Goal: Task Accomplishment & Management: Manage account settings

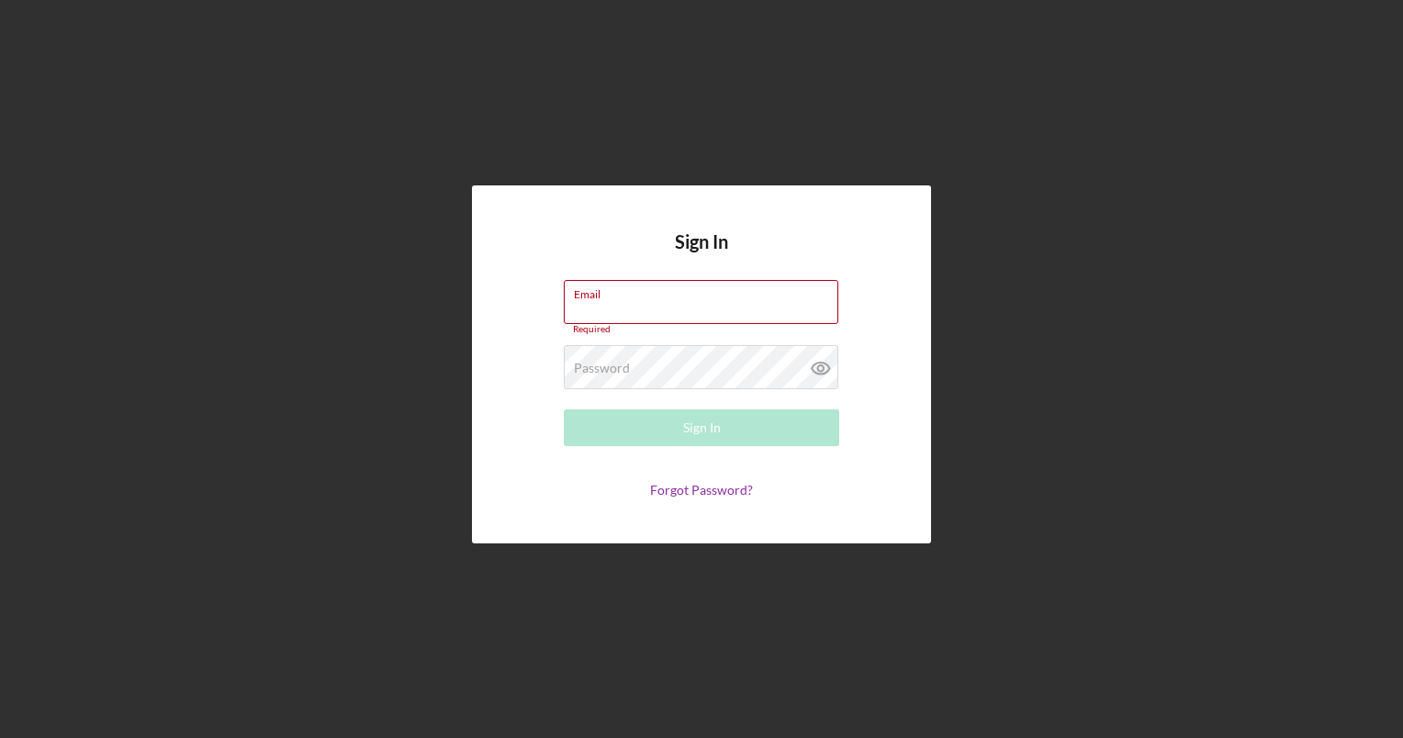
type input "[EMAIL_ADDRESS][DOMAIN_NAME]"
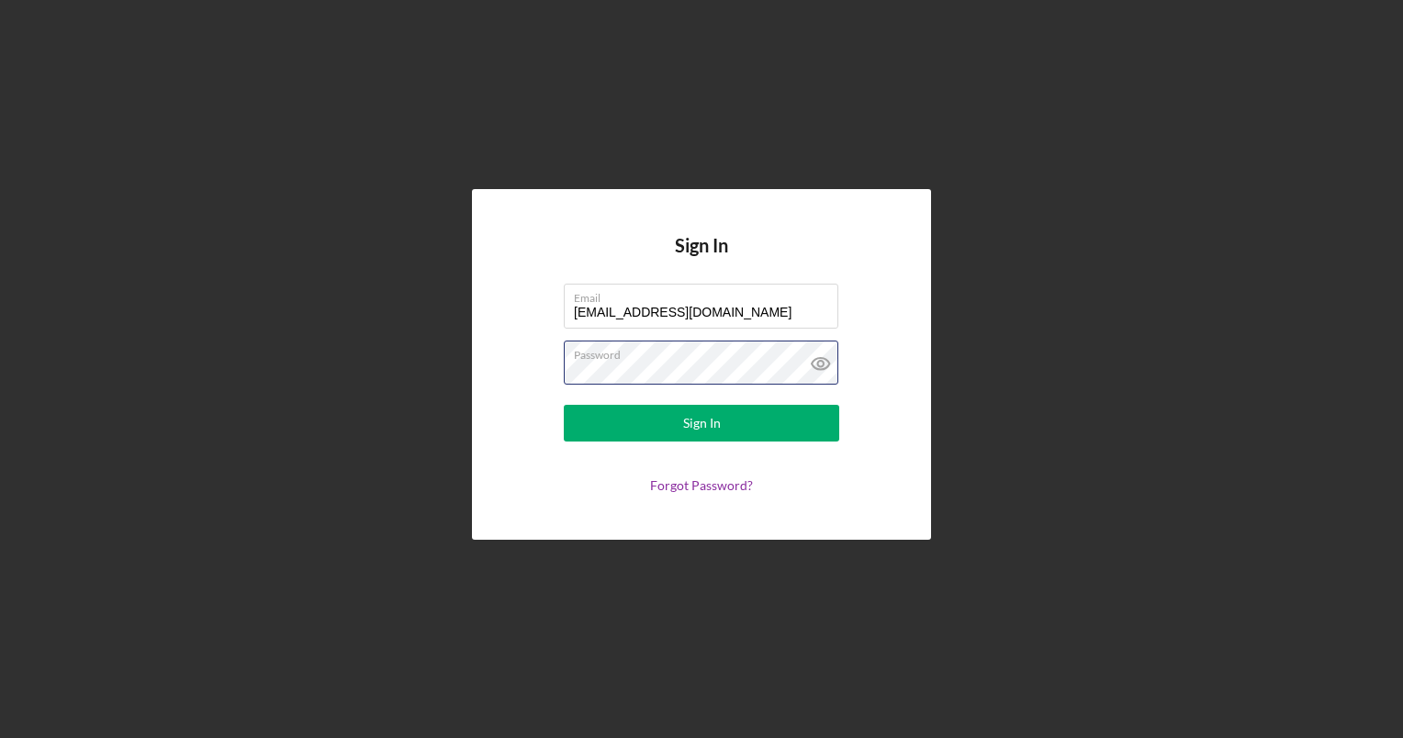
click at [701, 347] on div "Password" at bounding box center [701, 364] width 275 height 46
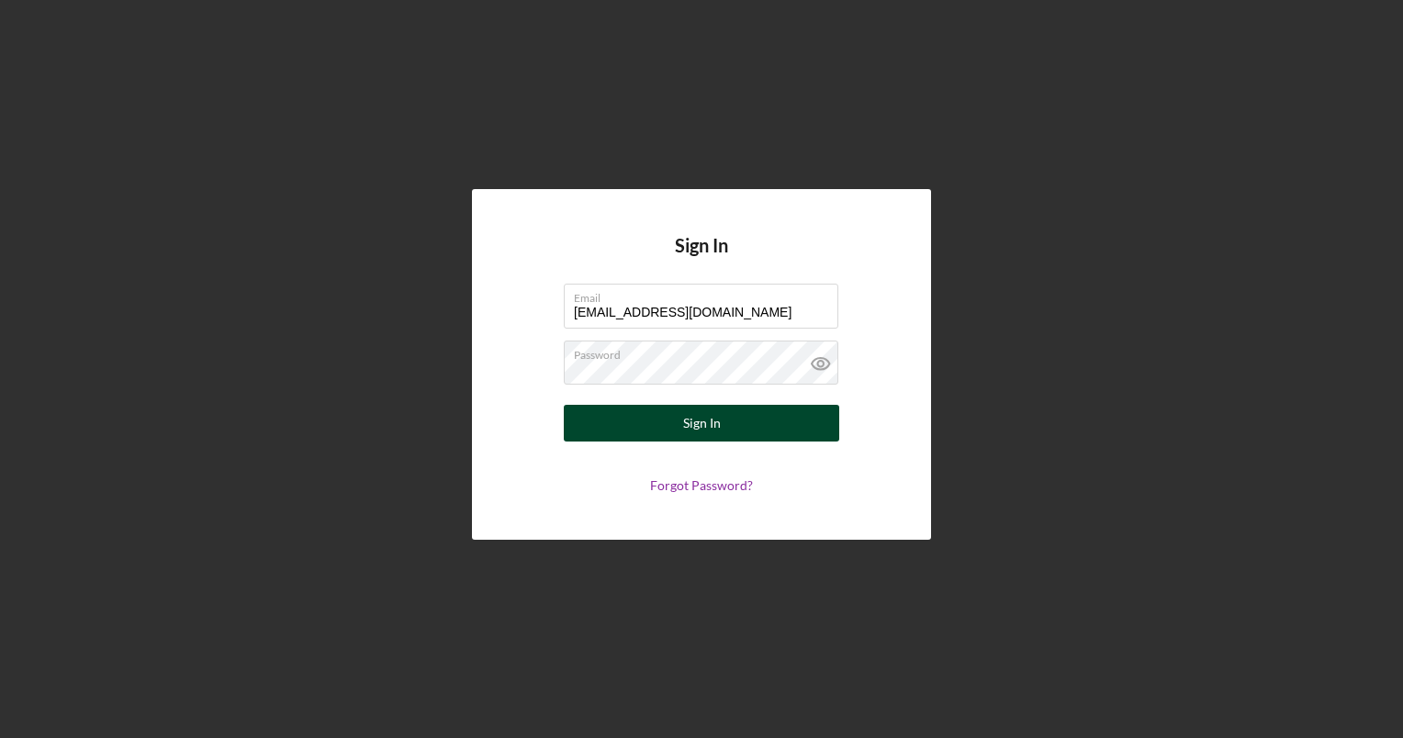
click at [573, 419] on button "Sign In" at bounding box center [701, 423] width 275 height 37
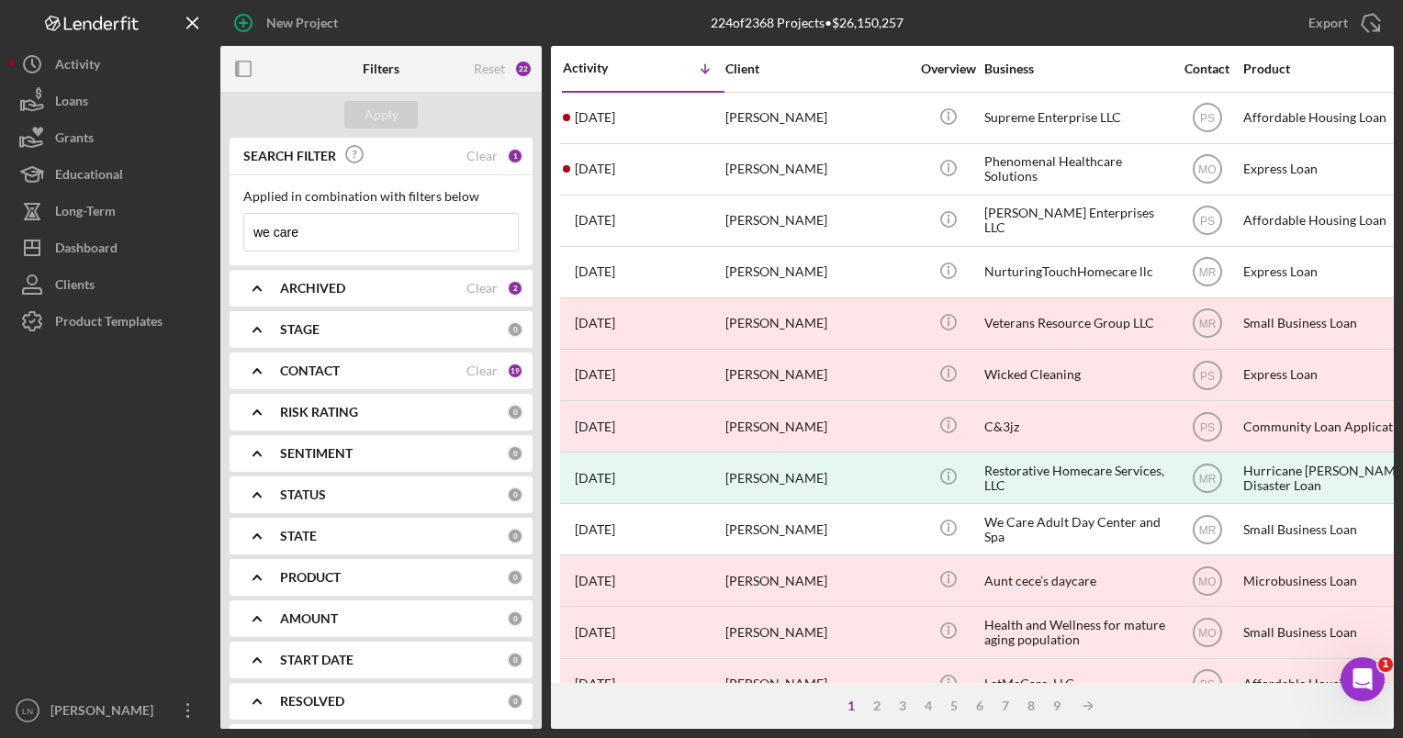
click at [365, 235] on input "we care" at bounding box center [381, 232] width 274 height 37
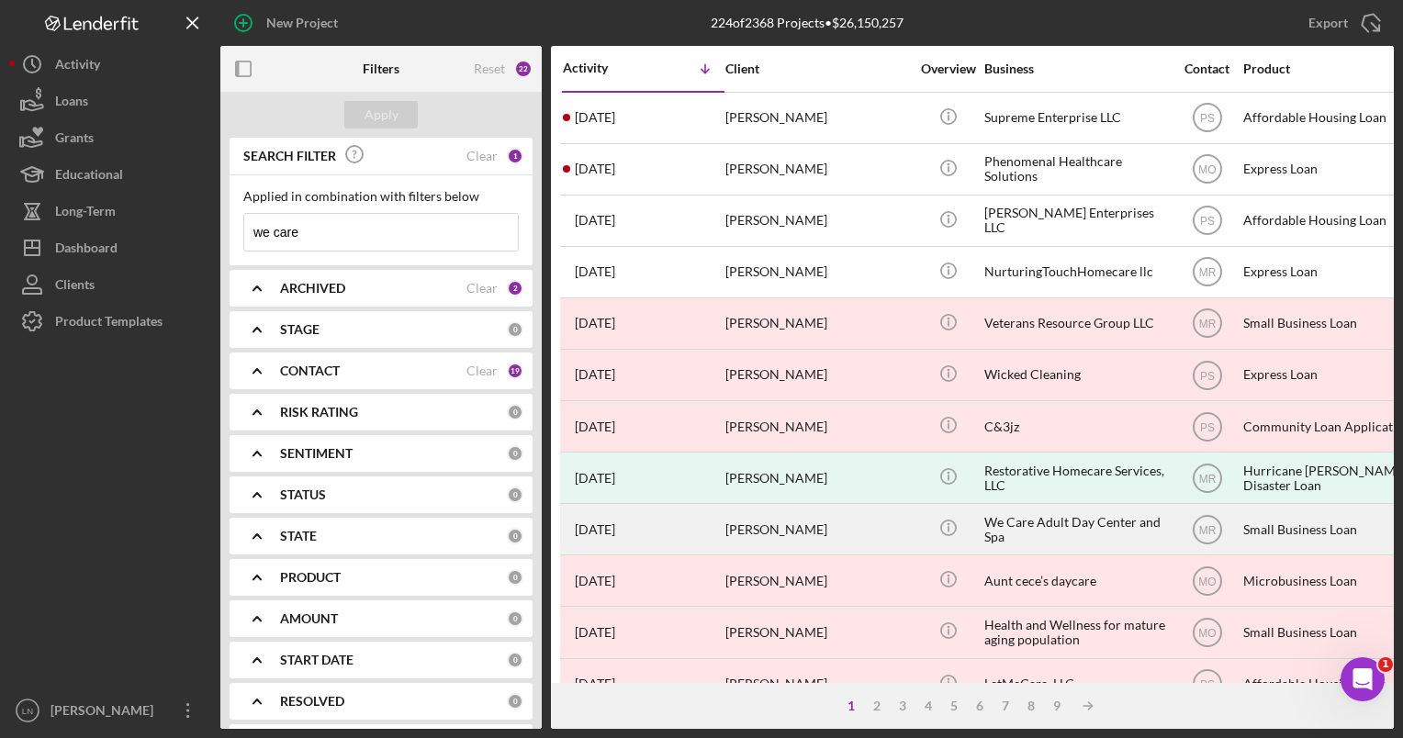
click at [983, 524] on td "We Care Adult Day Center and Spa" at bounding box center [1077, 529] width 188 height 51
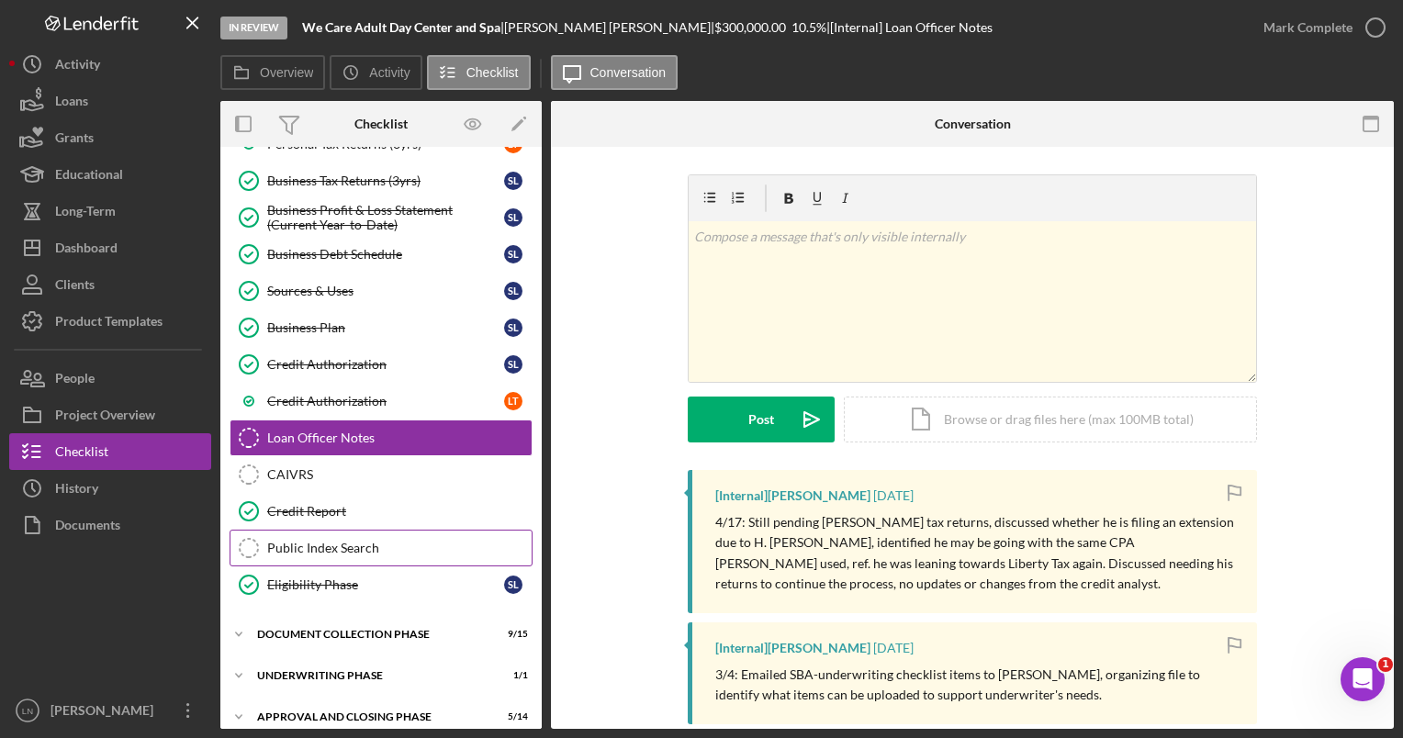
scroll to position [445, 0]
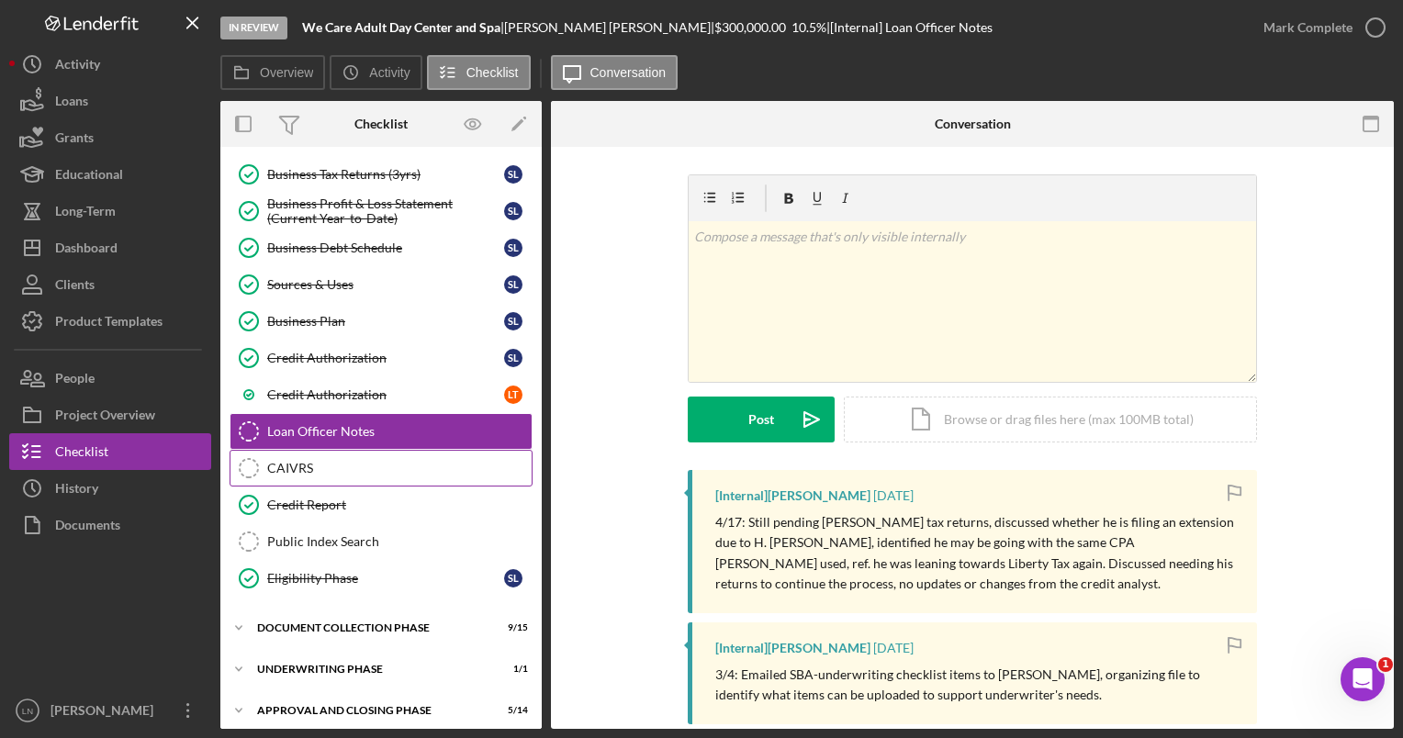
click at [341, 463] on div "CAIVRS" at bounding box center [399, 468] width 264 height 15
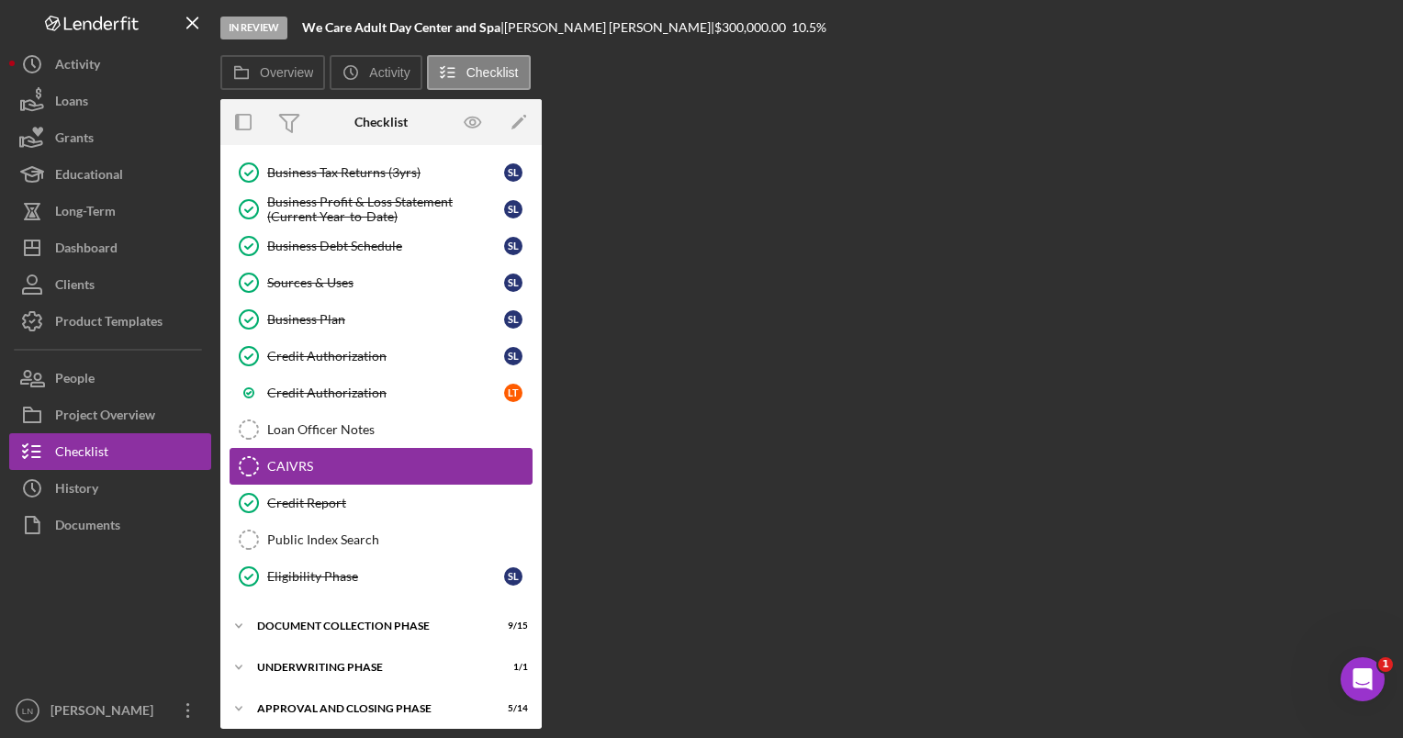
scroll to position [445, 0]
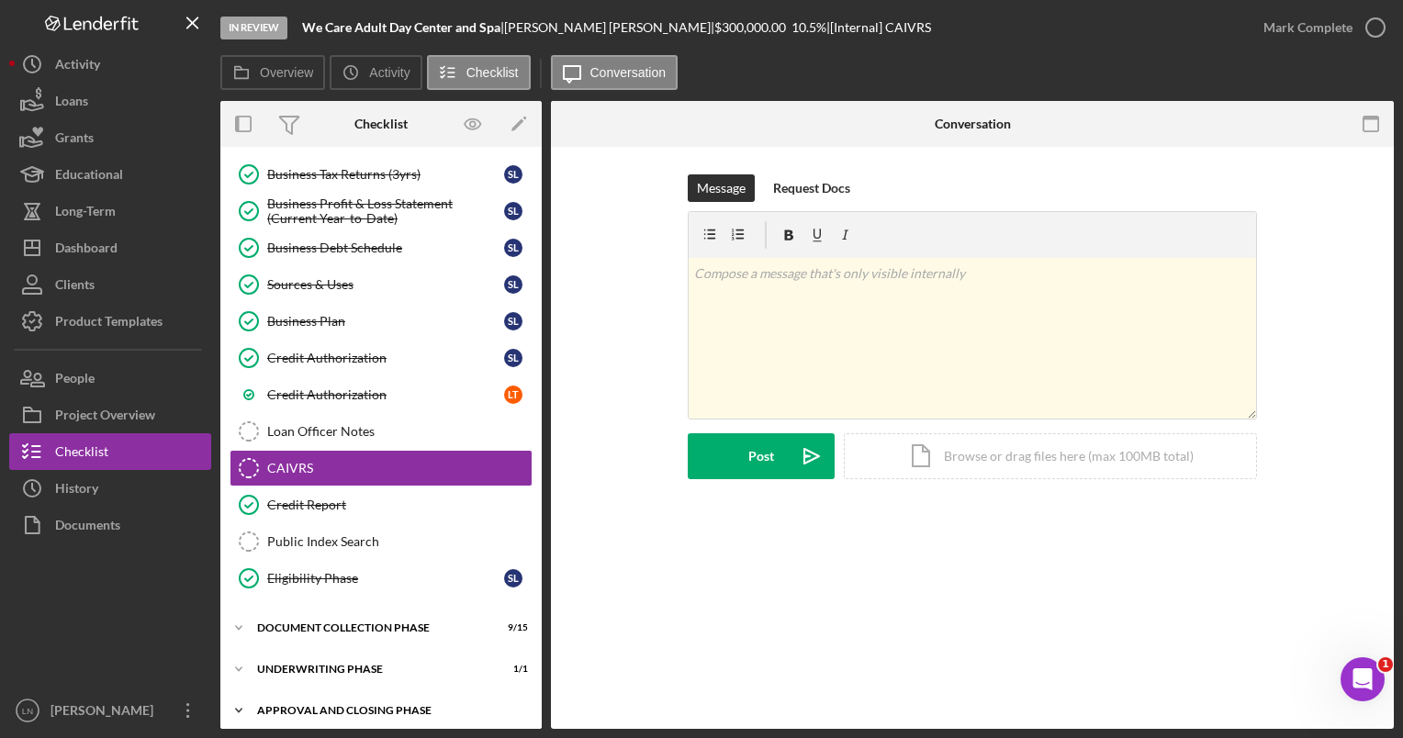
click at [379, 692] on div "Icon/Expander Approval and Closing Phase 5 / 14" at bounding box center [380, 710] width 321 height 37
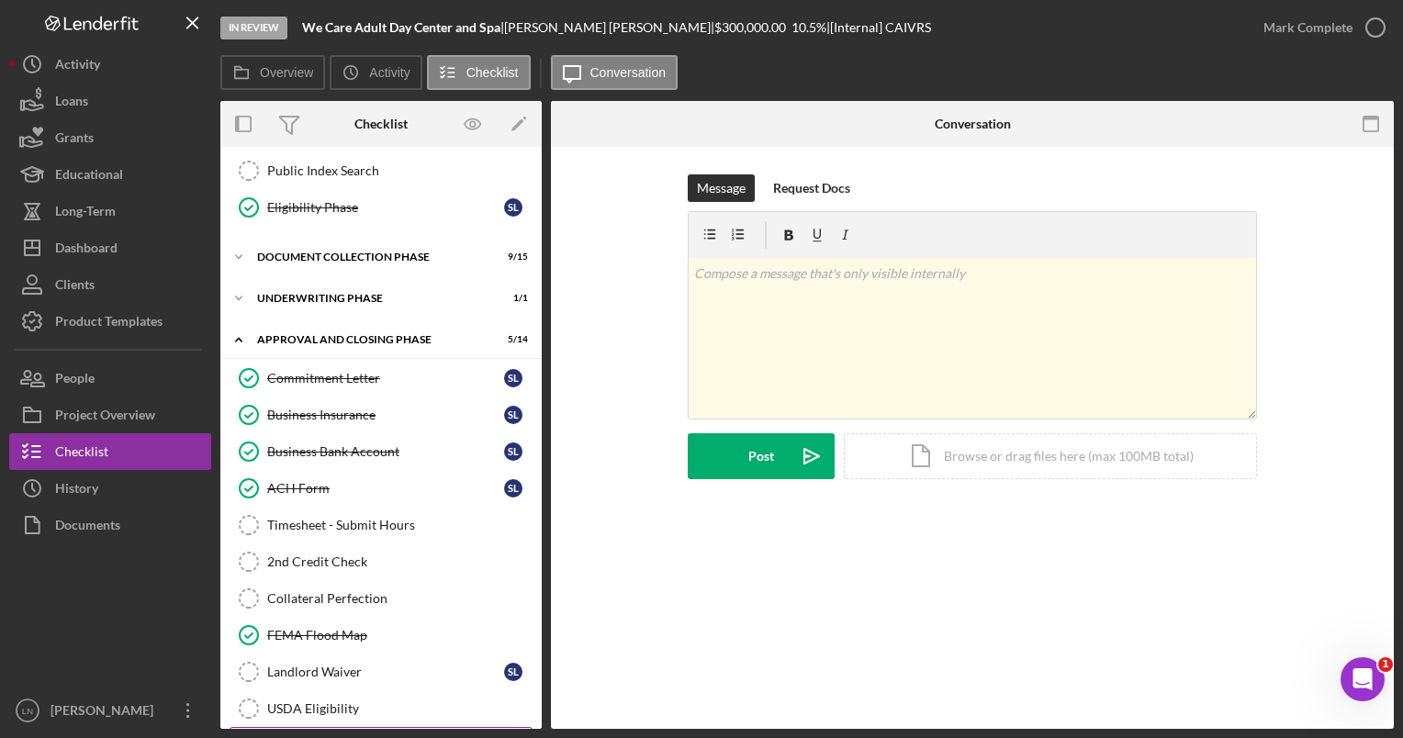
scroll to position [964, 0]
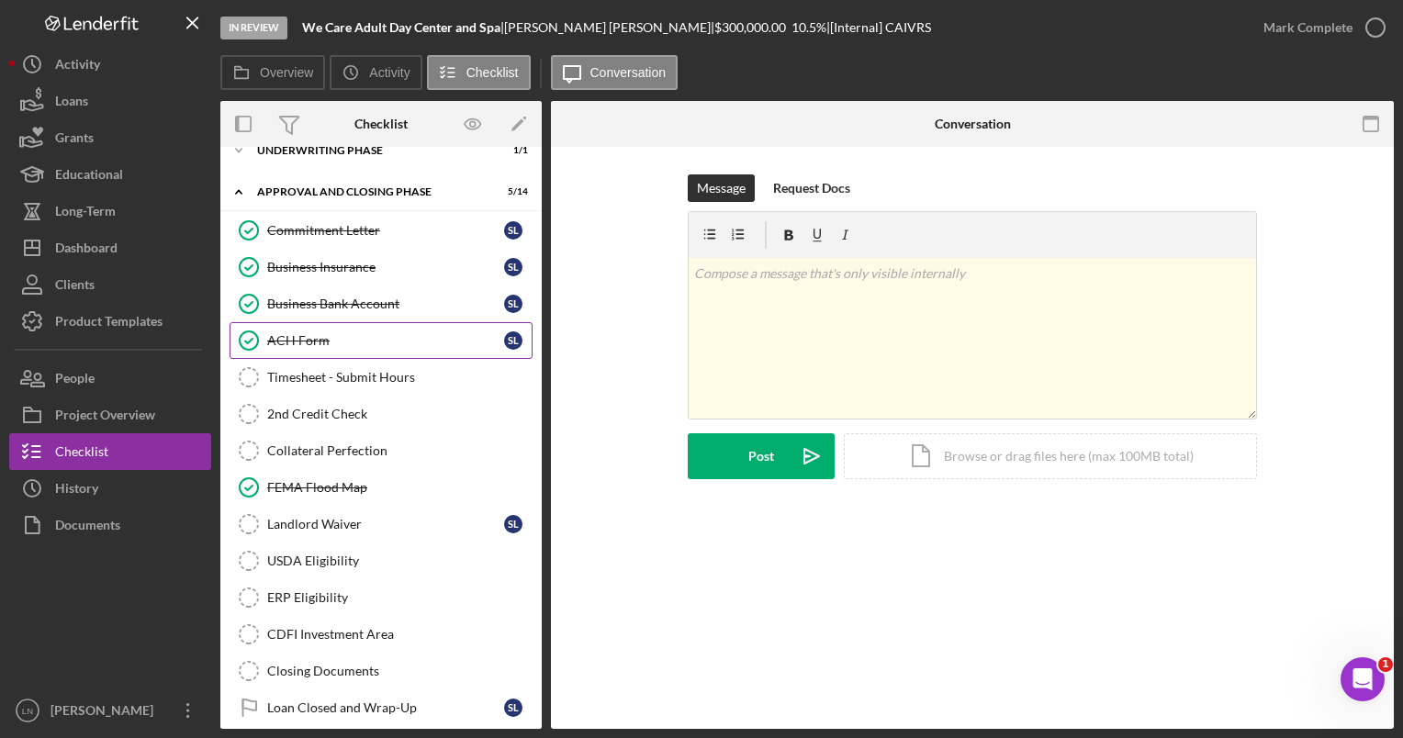
click at [356, 343] on link "ACH Form ACH Form S L" at bounding box center [381, 340] width 303 height 37
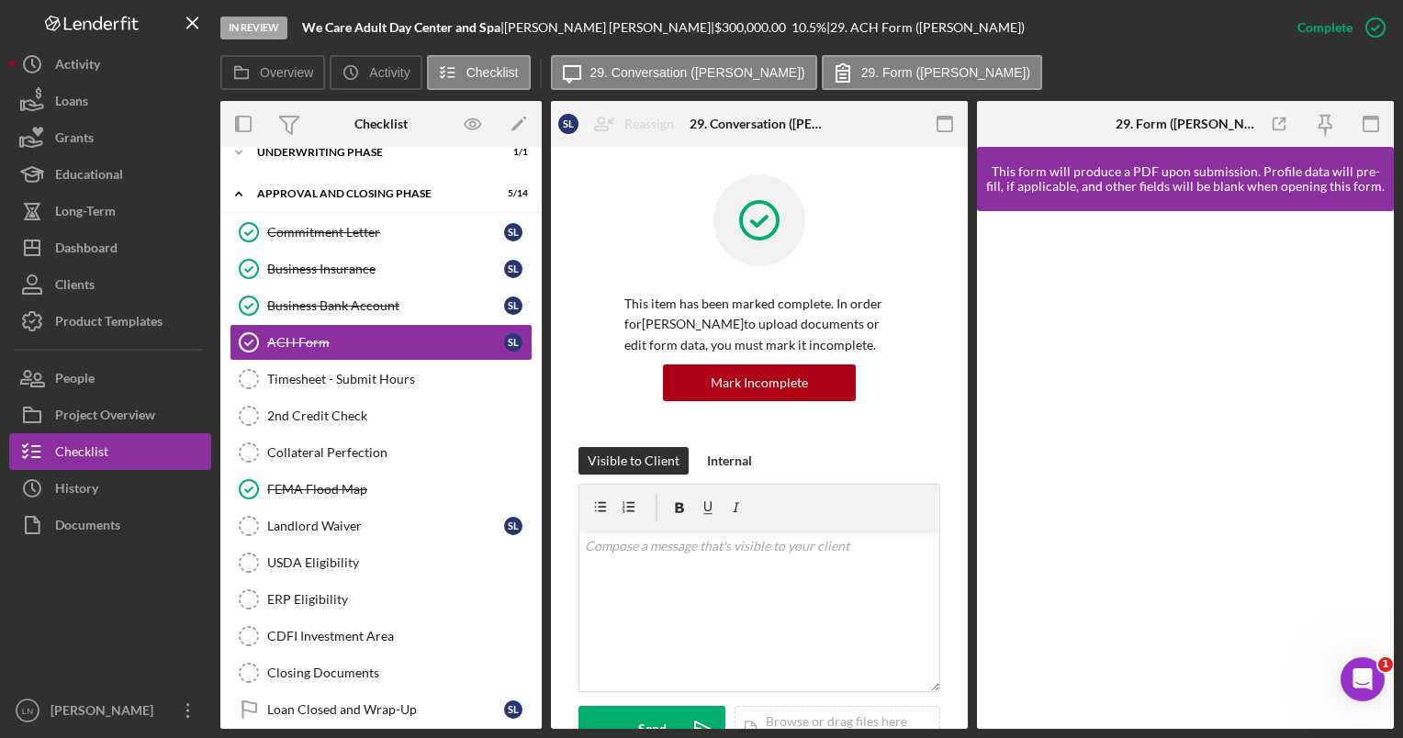
scroll to position [964, 0]
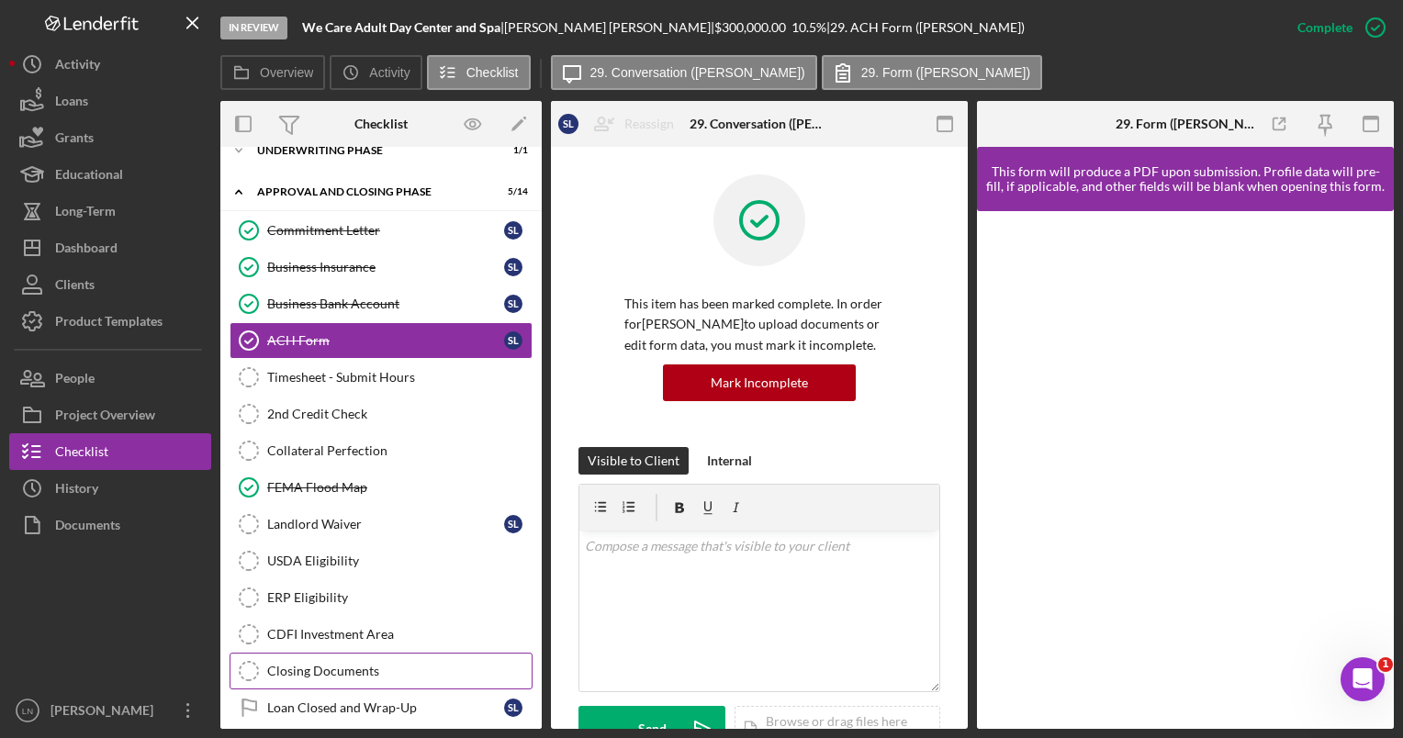
click at [377, 653] on link "Closing Documents Closing Documents" at bounding box center [381, 671] width 303 height 37
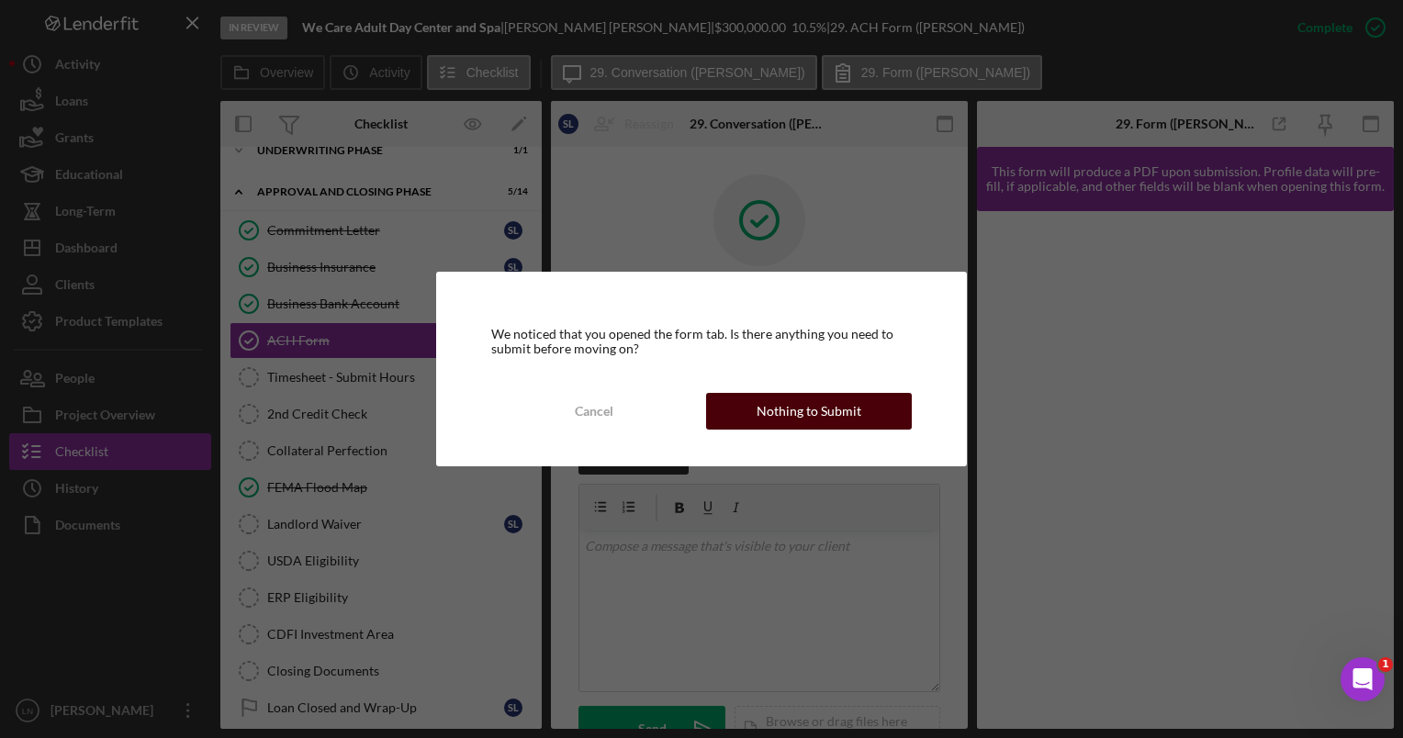
click at [771, 413] on div "Nothing to Submit" at bounding box center [809, 411] width 105 height 37
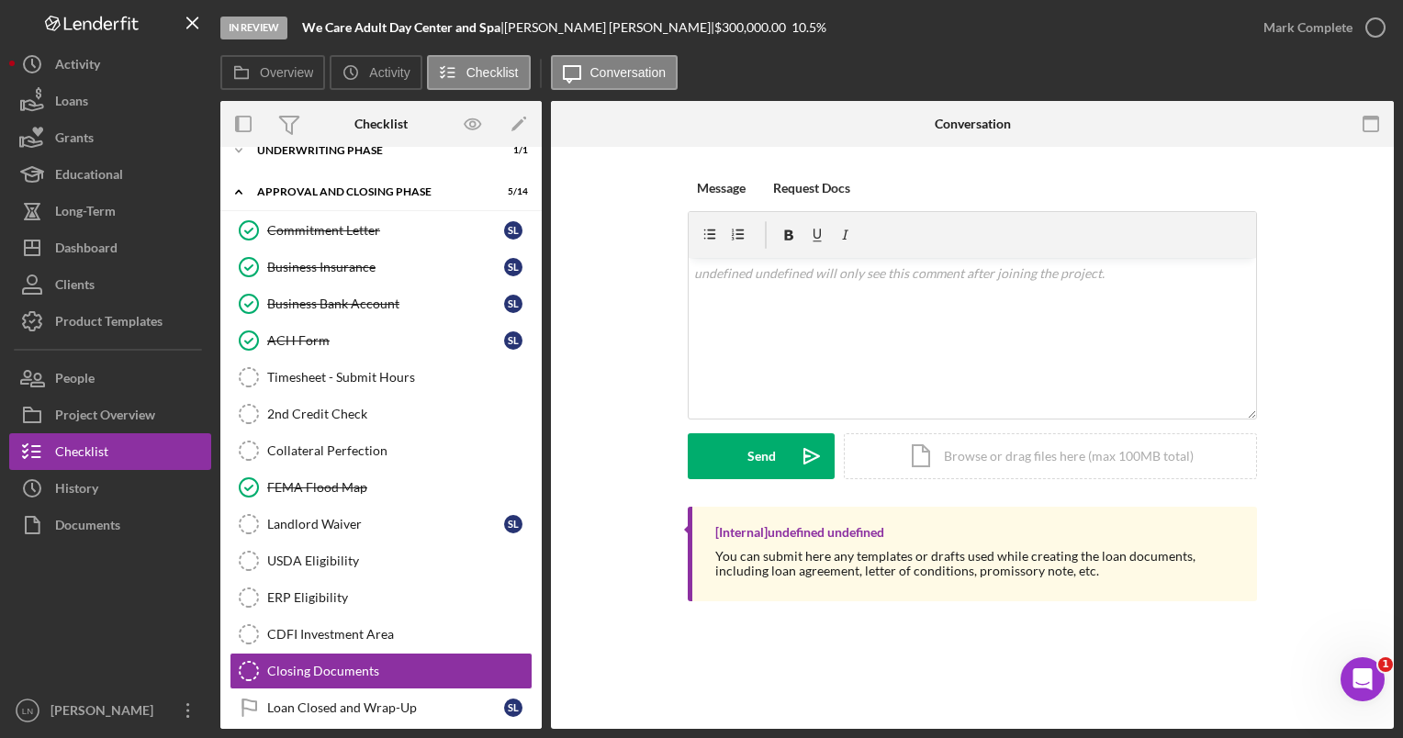
scroll to position [964, 0]
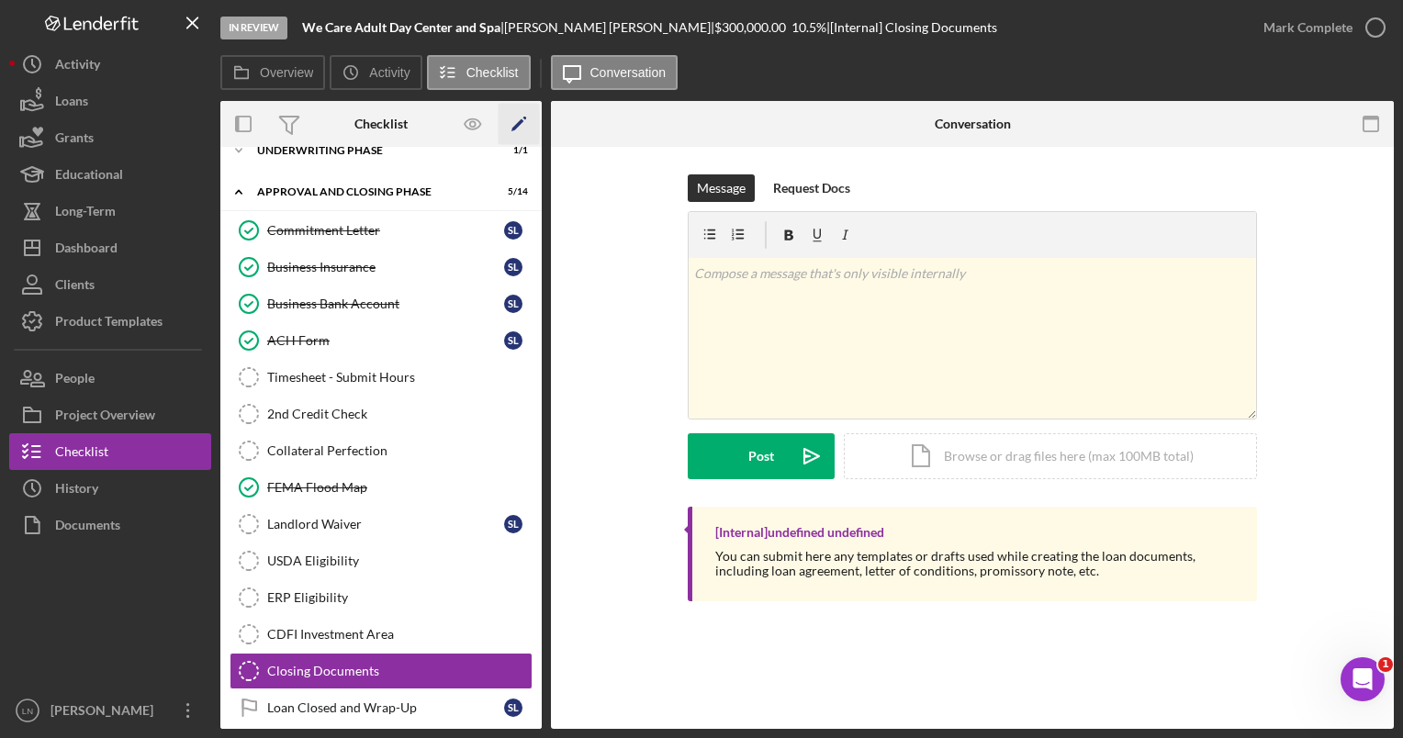
click at [517, 115] on icon "Icon/Edit" at bounding box center [519, 124] width 41 height 41
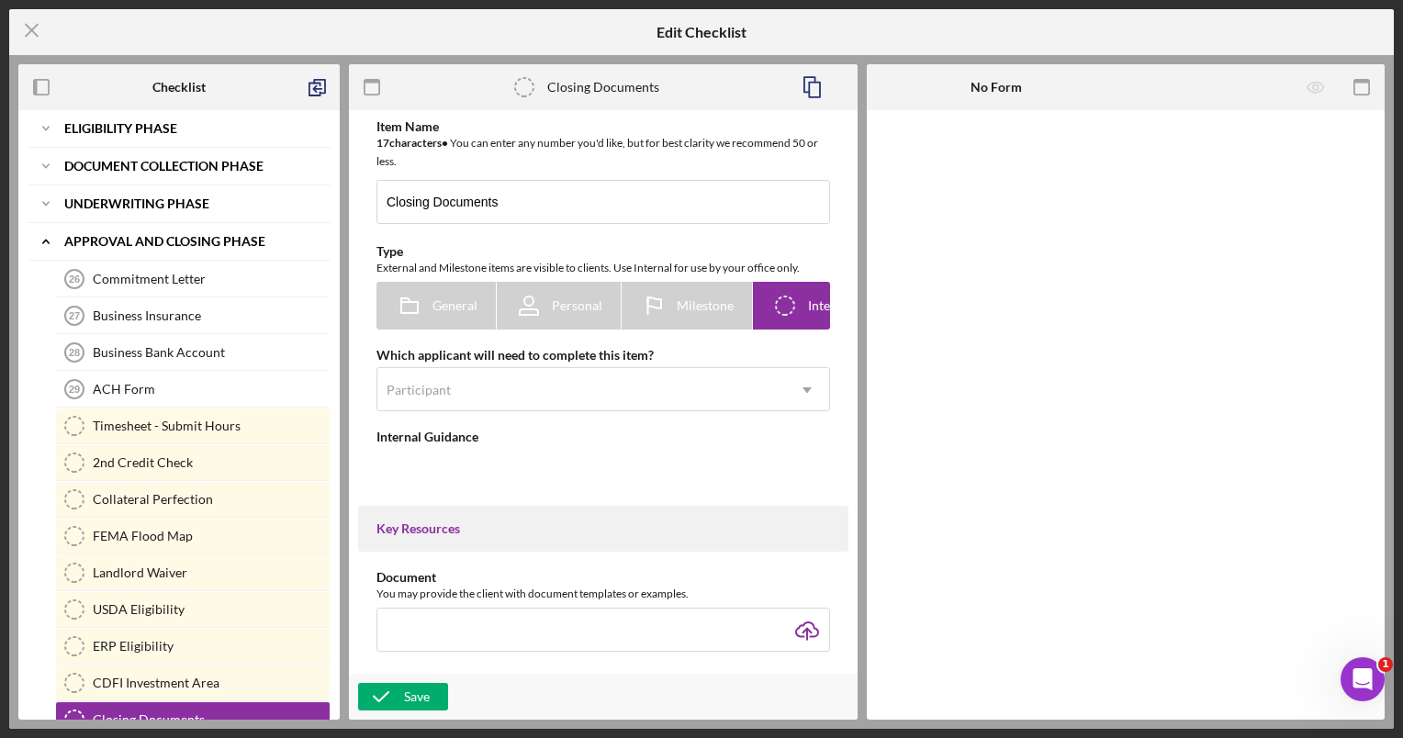
scroll to position [132, 0]
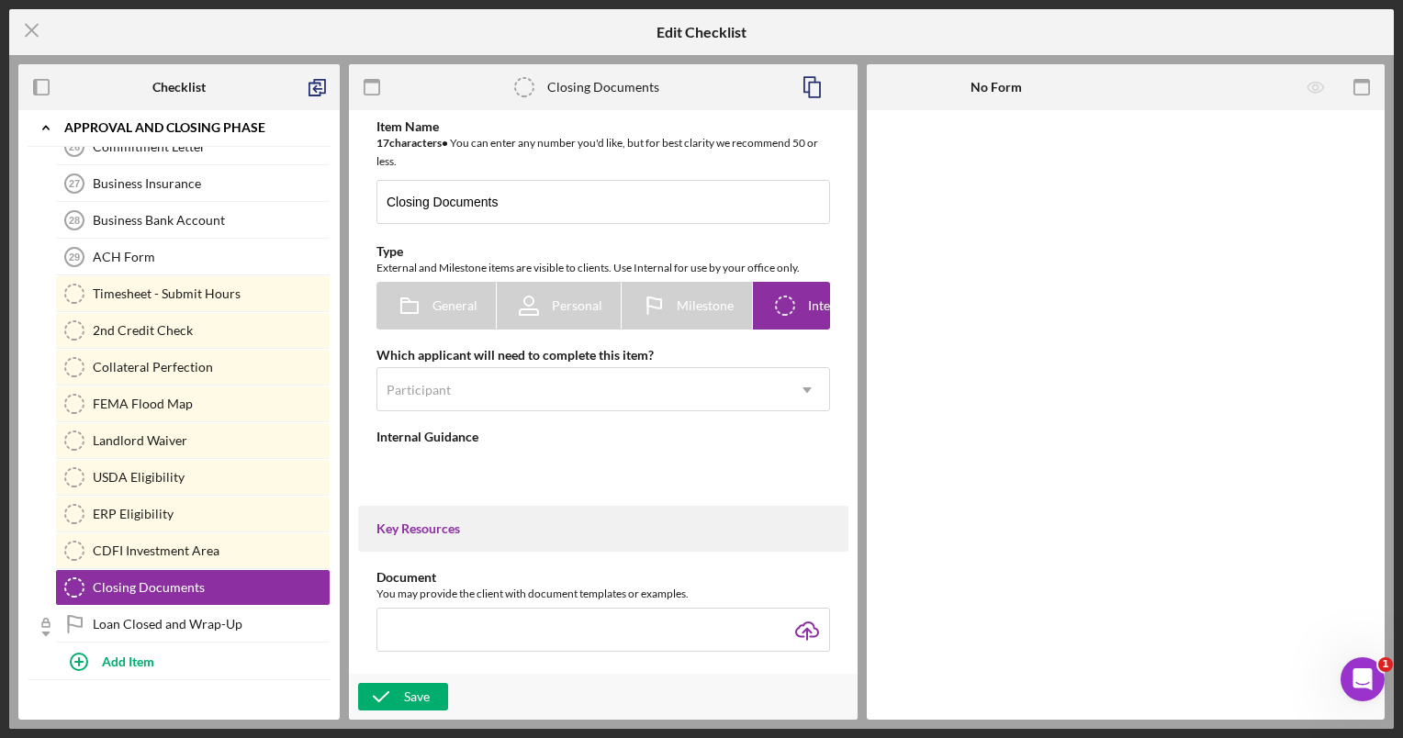
type textarea "<div>You can submit here any templates or drafts used while creating the loan d…"
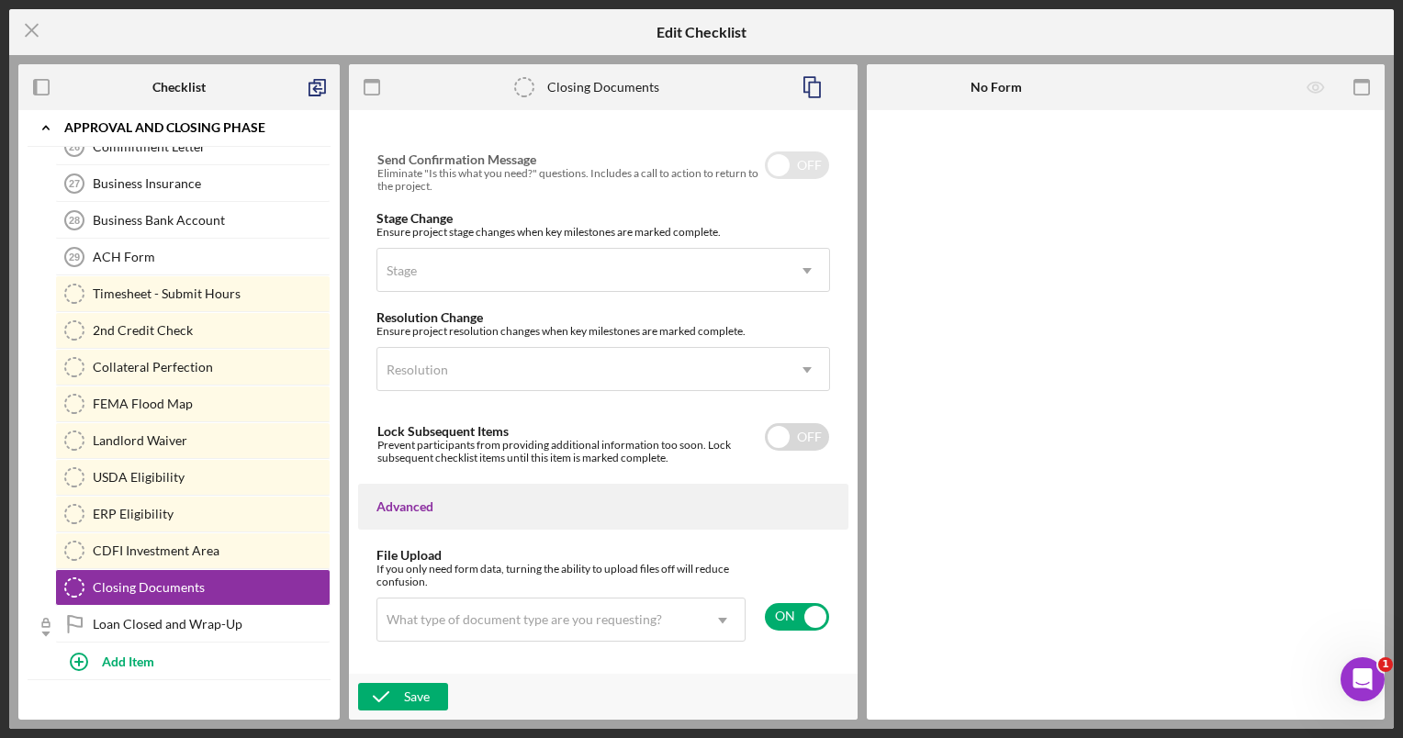
scroll to position [1302, 0]
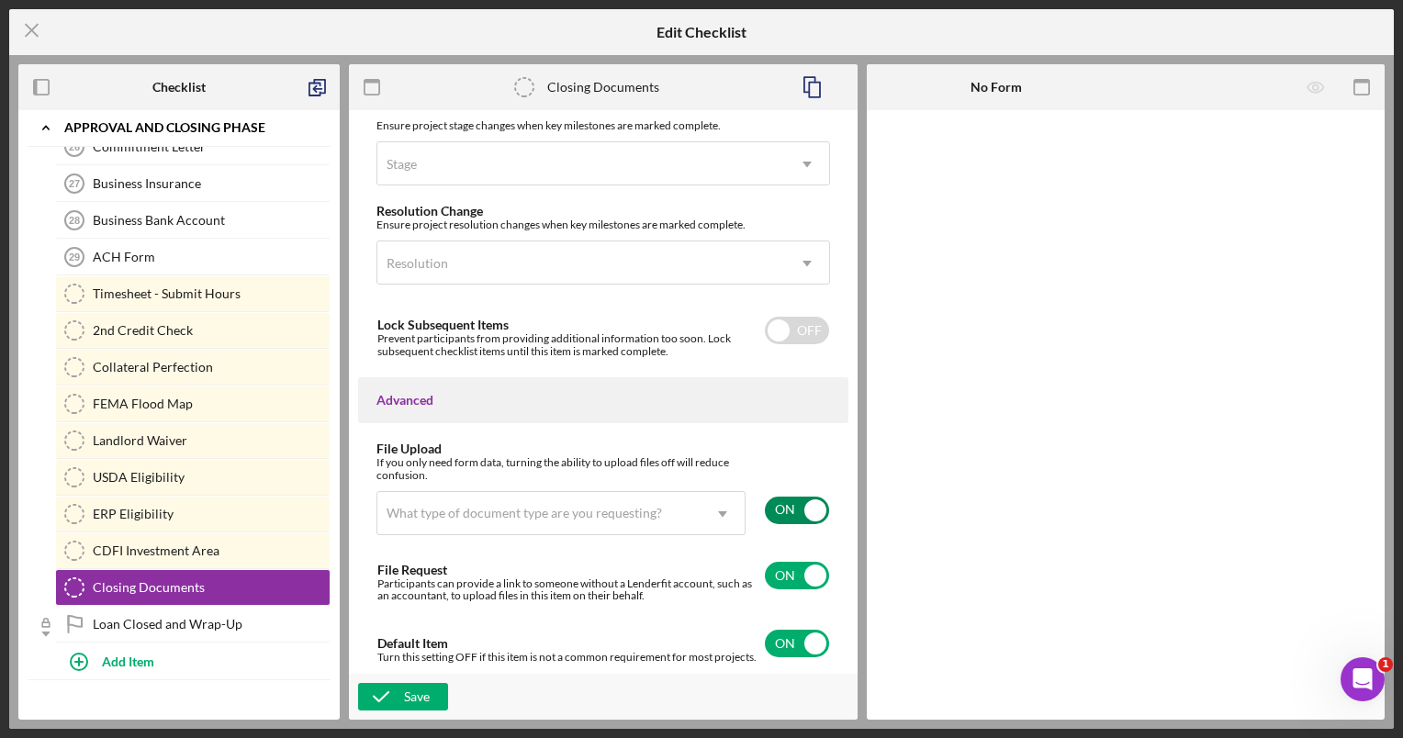
click at [797, 511] on input "checkbox" at bounding box center [797, 511] width 64 height 28
checkbox input "false"
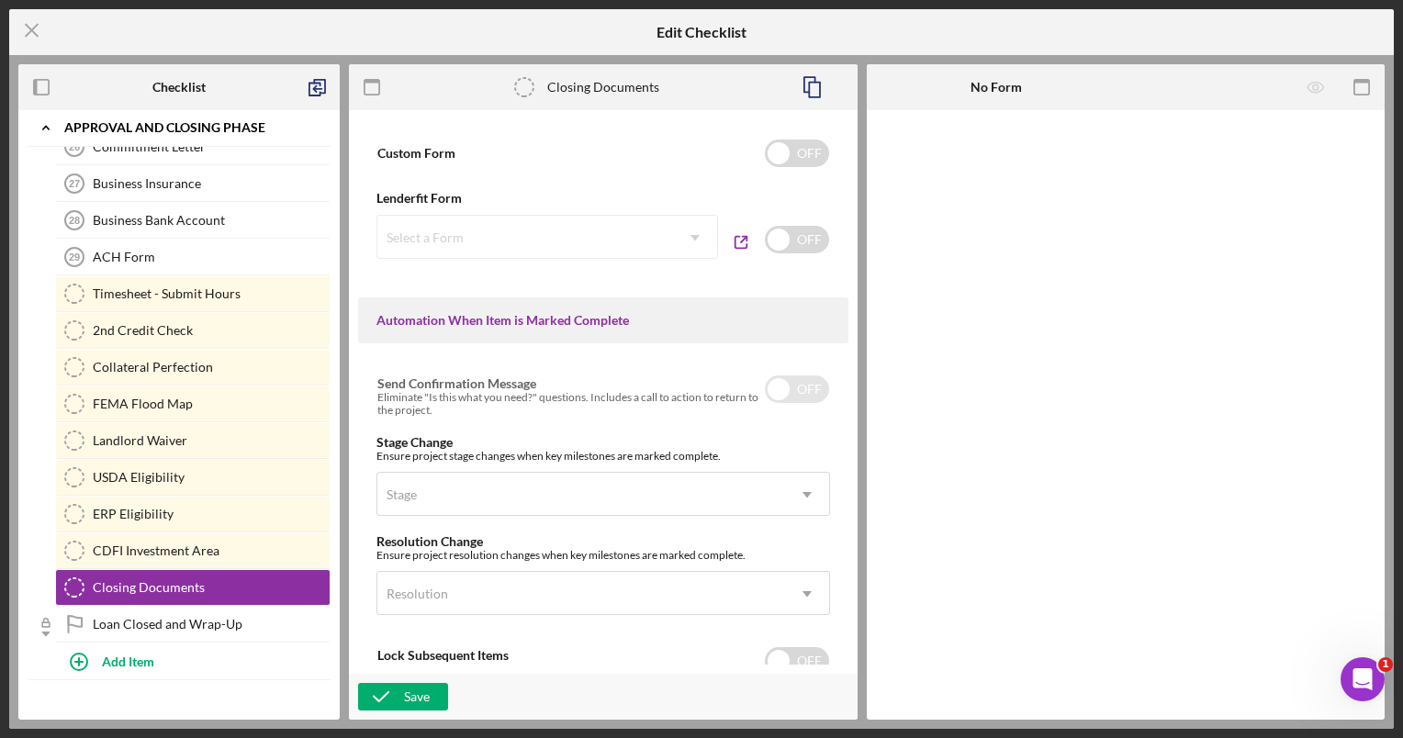
scroll to position [927, 0]
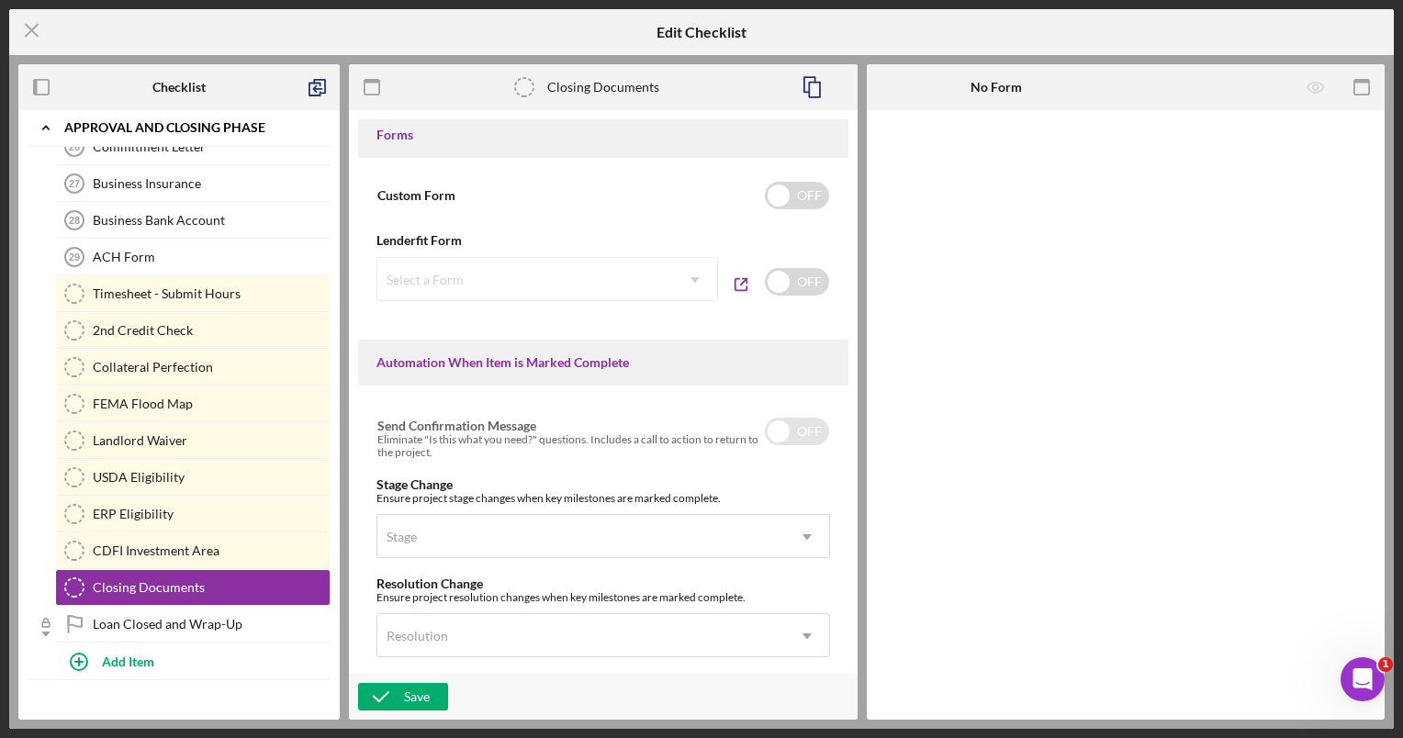
click at [686, 274] on div "Select a Form Icon/Dropdown Arrow" at bounding box center [548, 279] width 342 height 44
click at [780, 279] on input "checkbox" at bounding box center [797, 282] width 64 height 28
checkbox input "true"
click at [682, 285] on icon "Icon/Dropdown Arrow" at bounding box center [695, 280] width 44 height 44
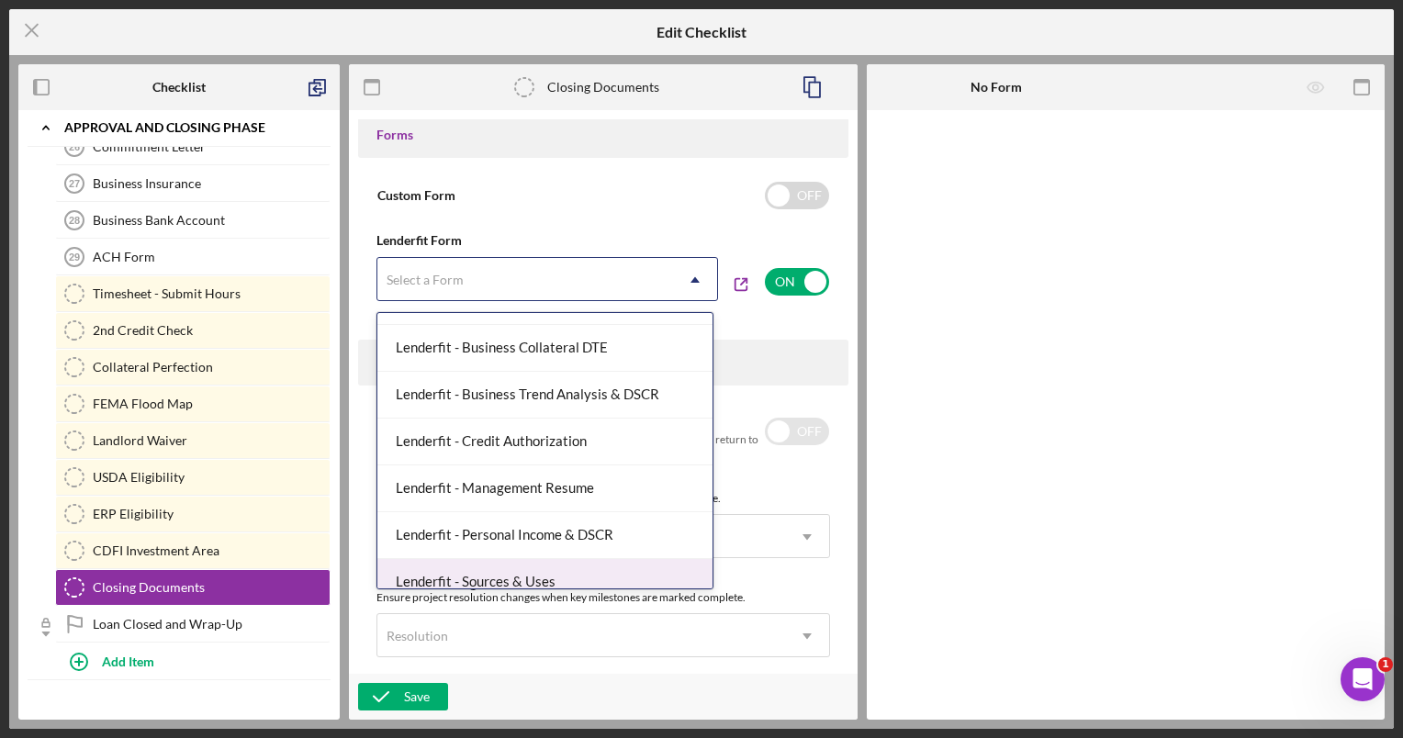
scroll to position [518, 0]
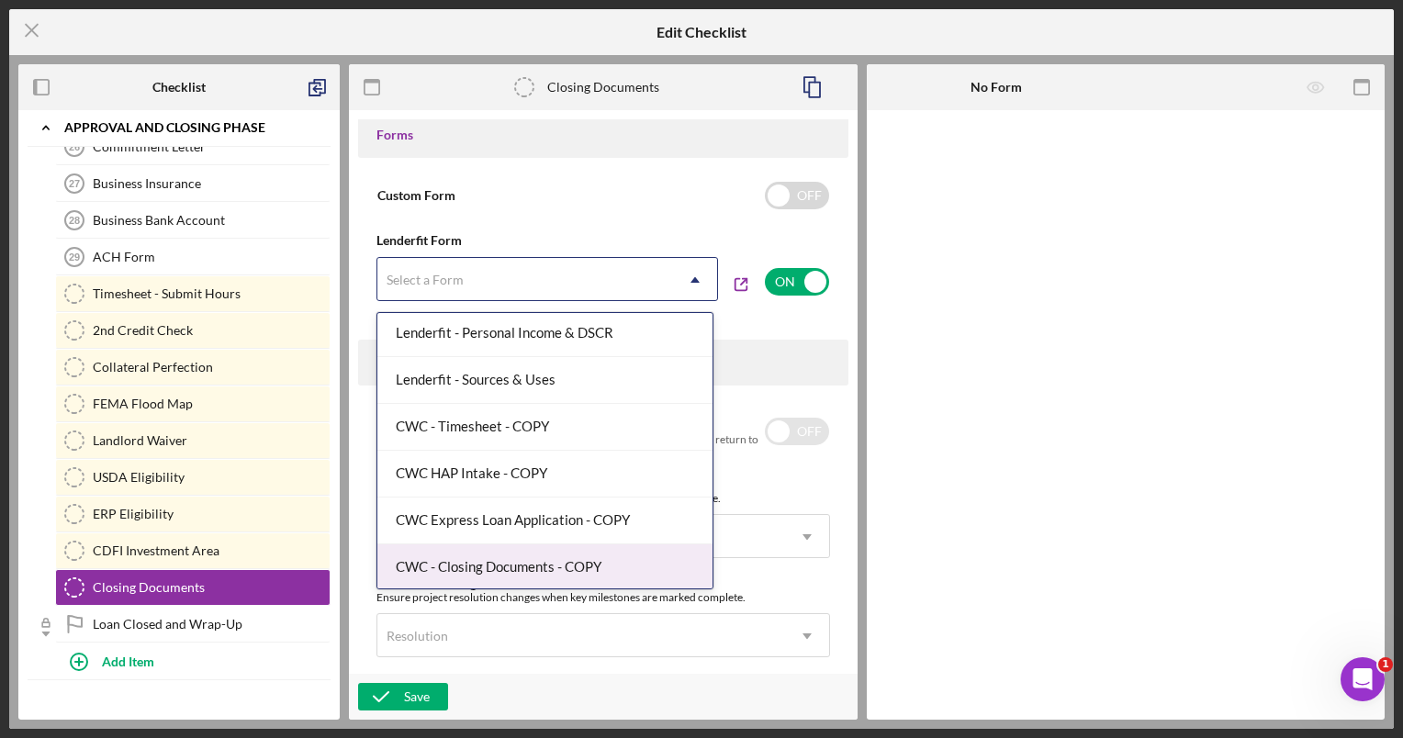
click at [584, 572] on div "CWC - Closing Documents - COPY" at bounding box center [544, 568] width 335 height 47
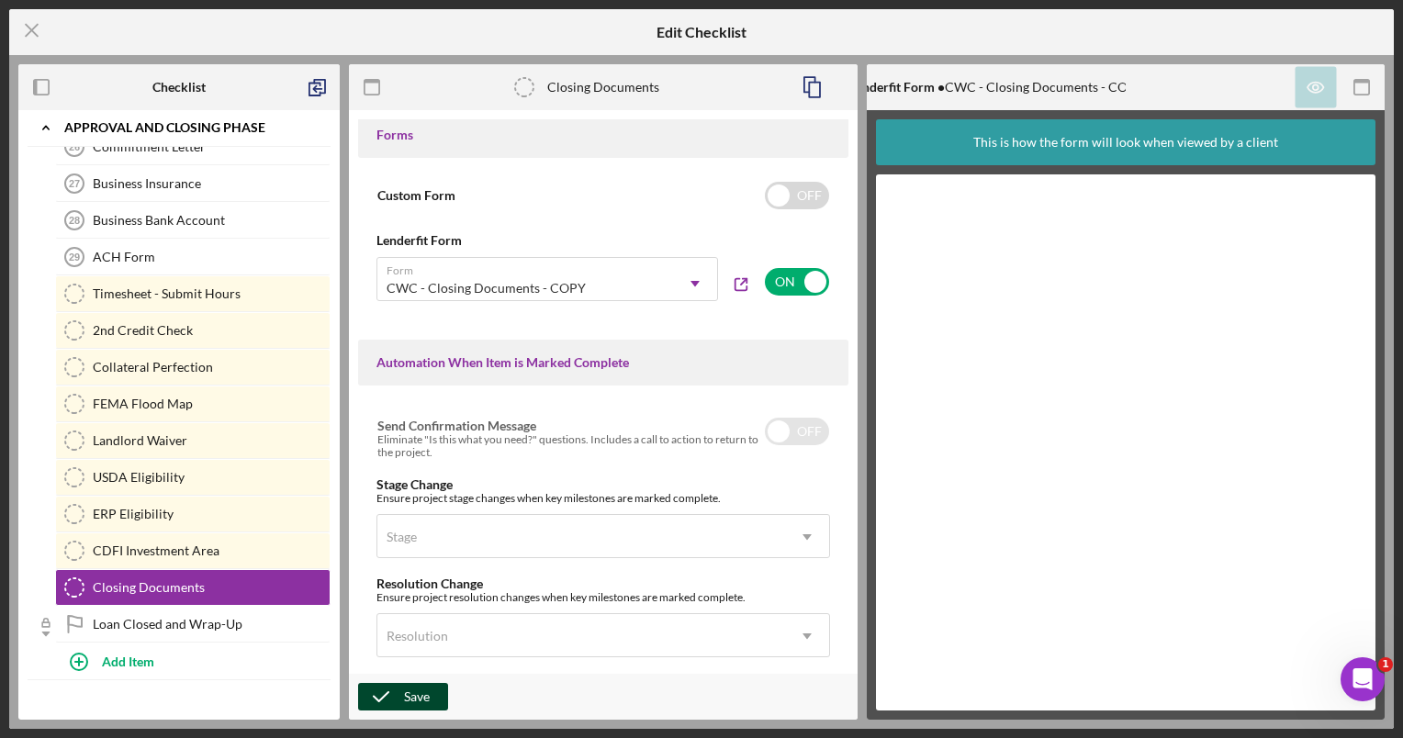
click at [403, 685] on icon "button" at bounding box center [381, 697] width 46 height 46
click at [30, 28] on icon "Icon/Menu Close" at bounding box center [32, 30] width 46 height 46
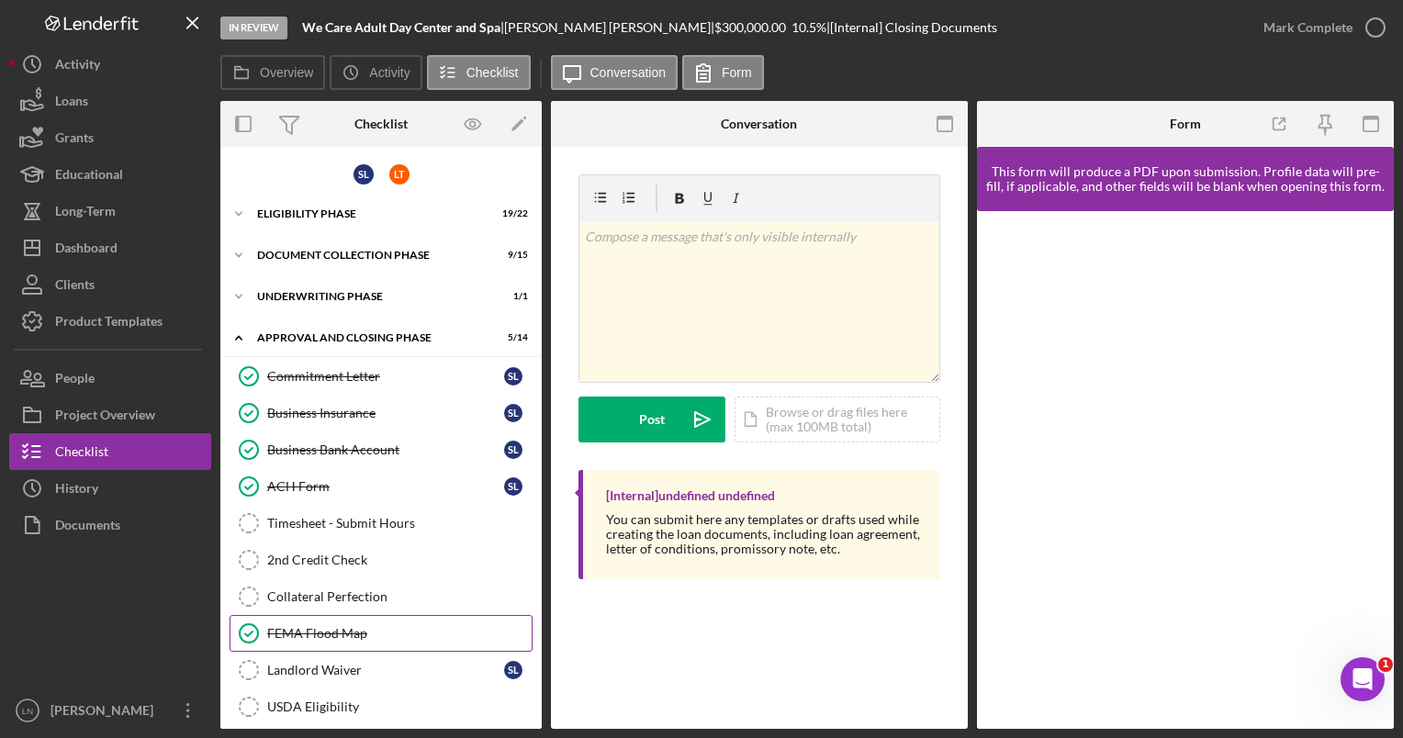
scroll to position [154, 0]
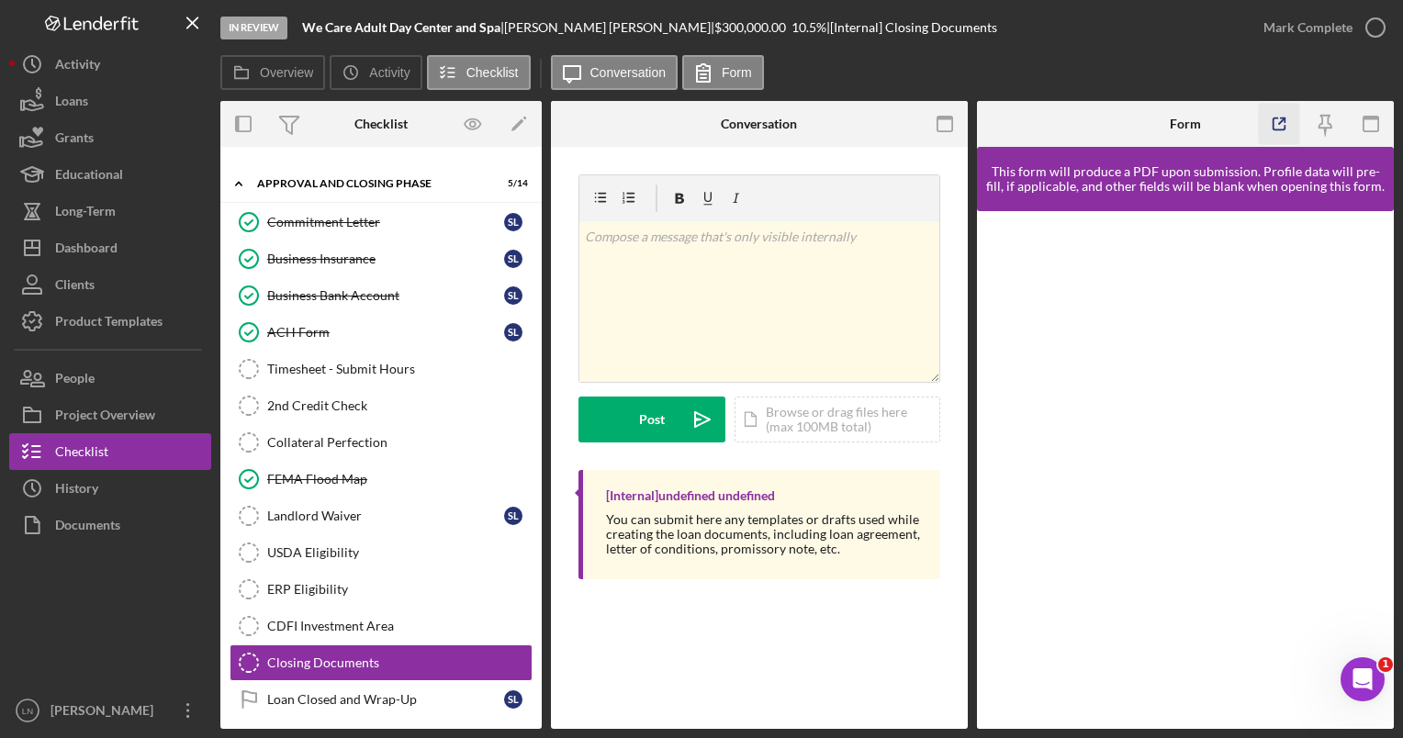
click at [1278, 133] on icon "button" at bounding box center [1278, 124] width 41 height 41
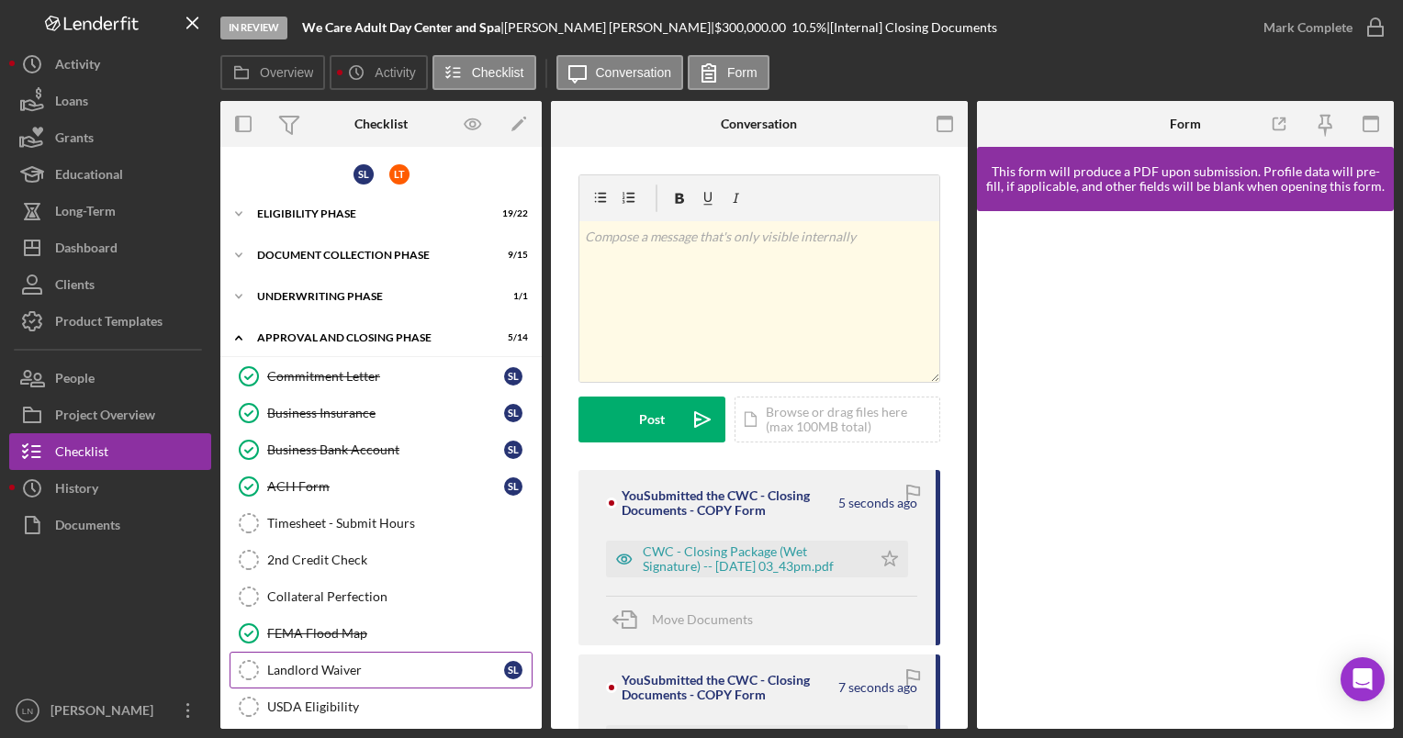
scroll to position [154, 0]
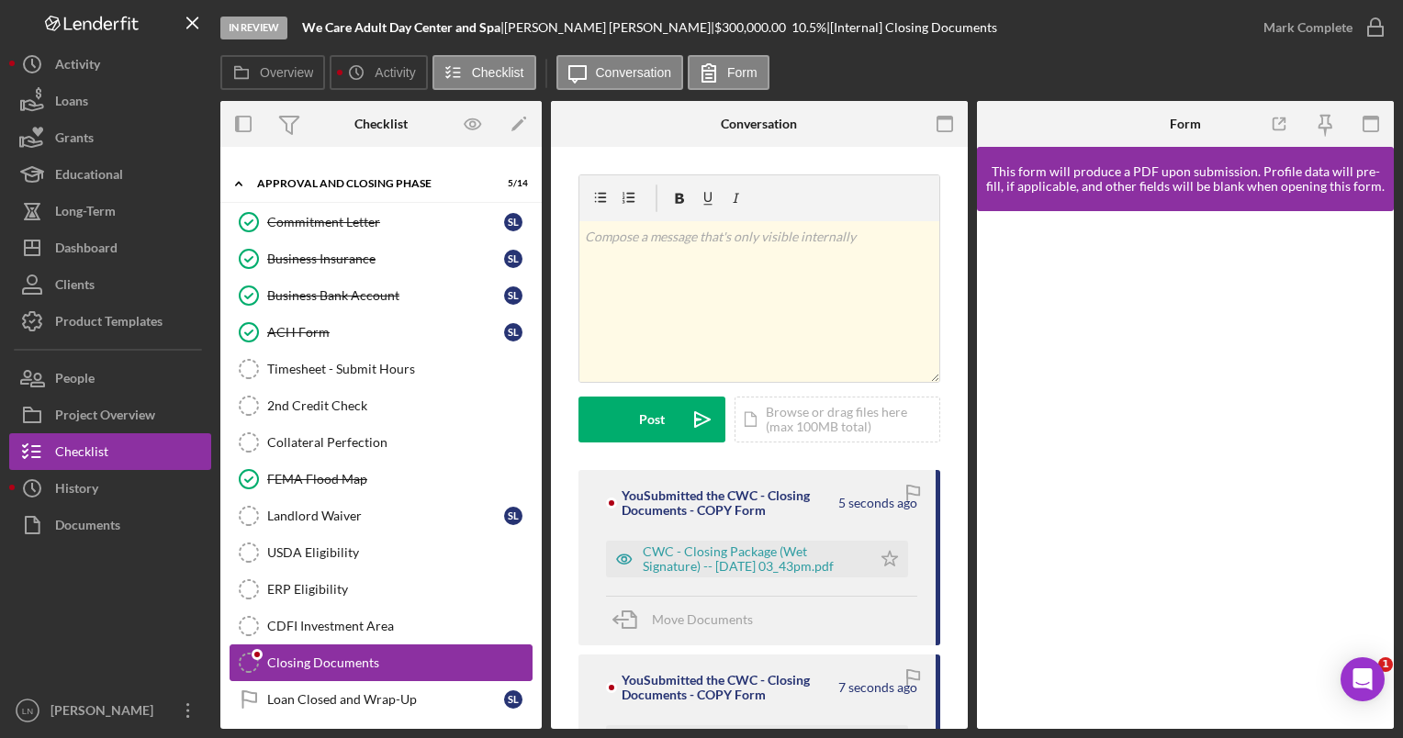
click at [354, 645] on link "Closing Documents Closing Documents" at bounding box center [381, 663] width 303 height 37
click at [765, 557] on div "CWC - Closing Package (Wet Signature) -- 2025-08-18 03_43pm.pdf" at bounding box center [752, 559] width 219 height 29
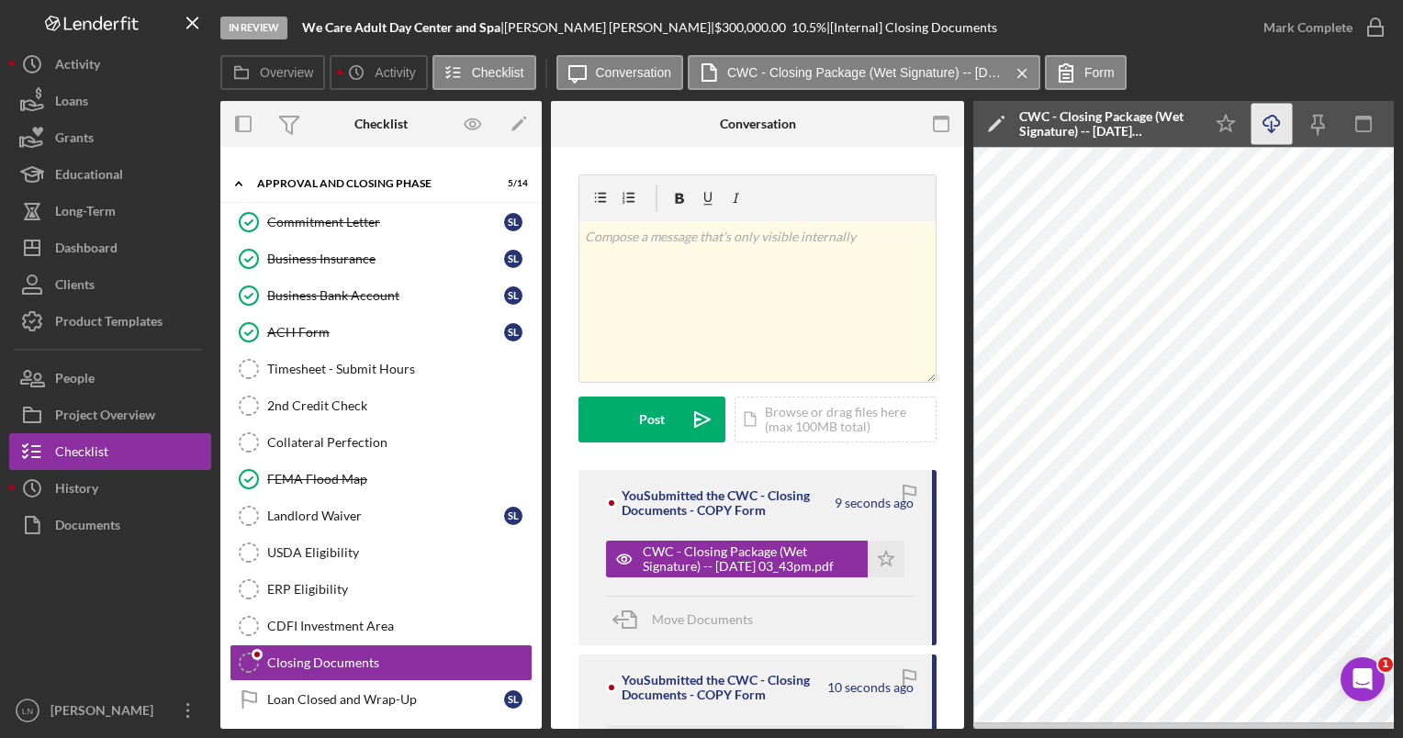
click at [1268, 118] on icon "button" at bounding box center [1272, 121] width 16 height 10
click at [312, 329] on div "ACH Form" at bounding box center [385, 332] width 237 height 15
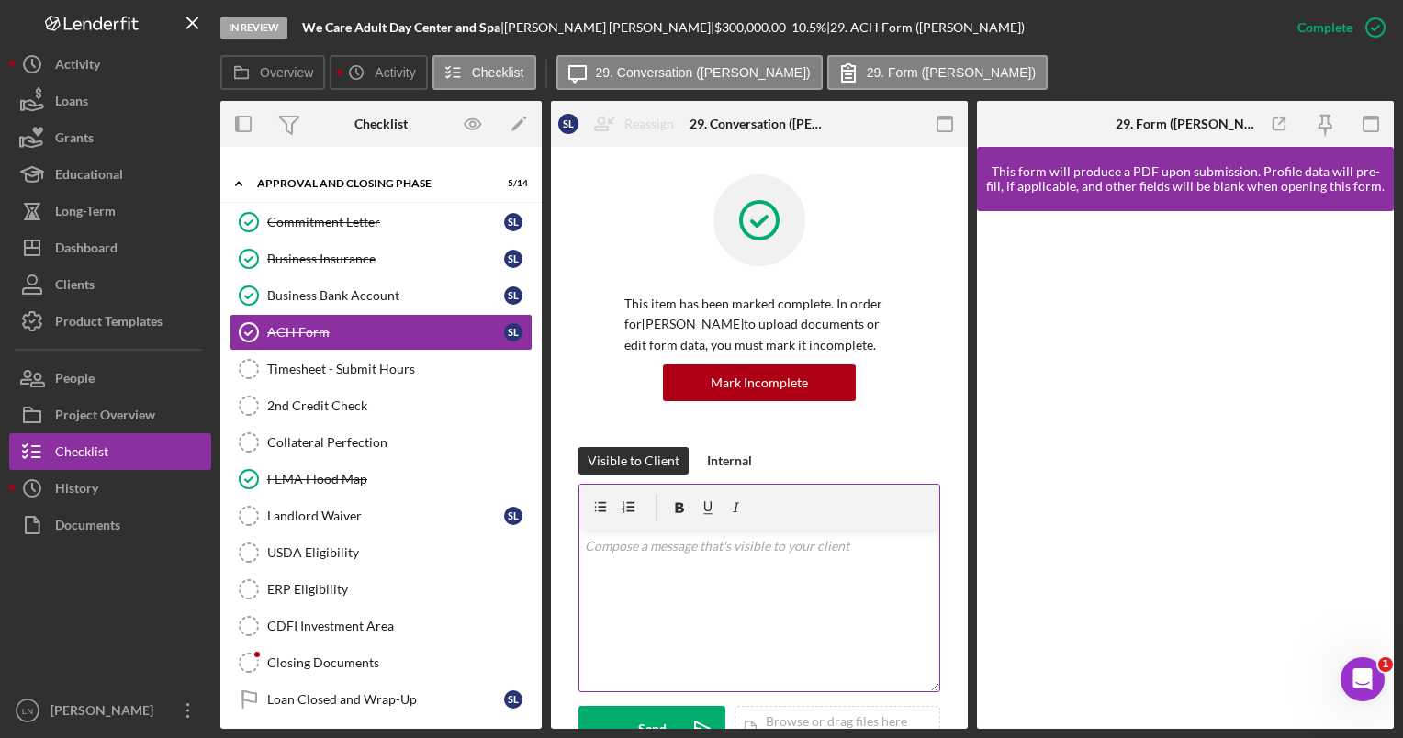
scroll to position [459, 0]
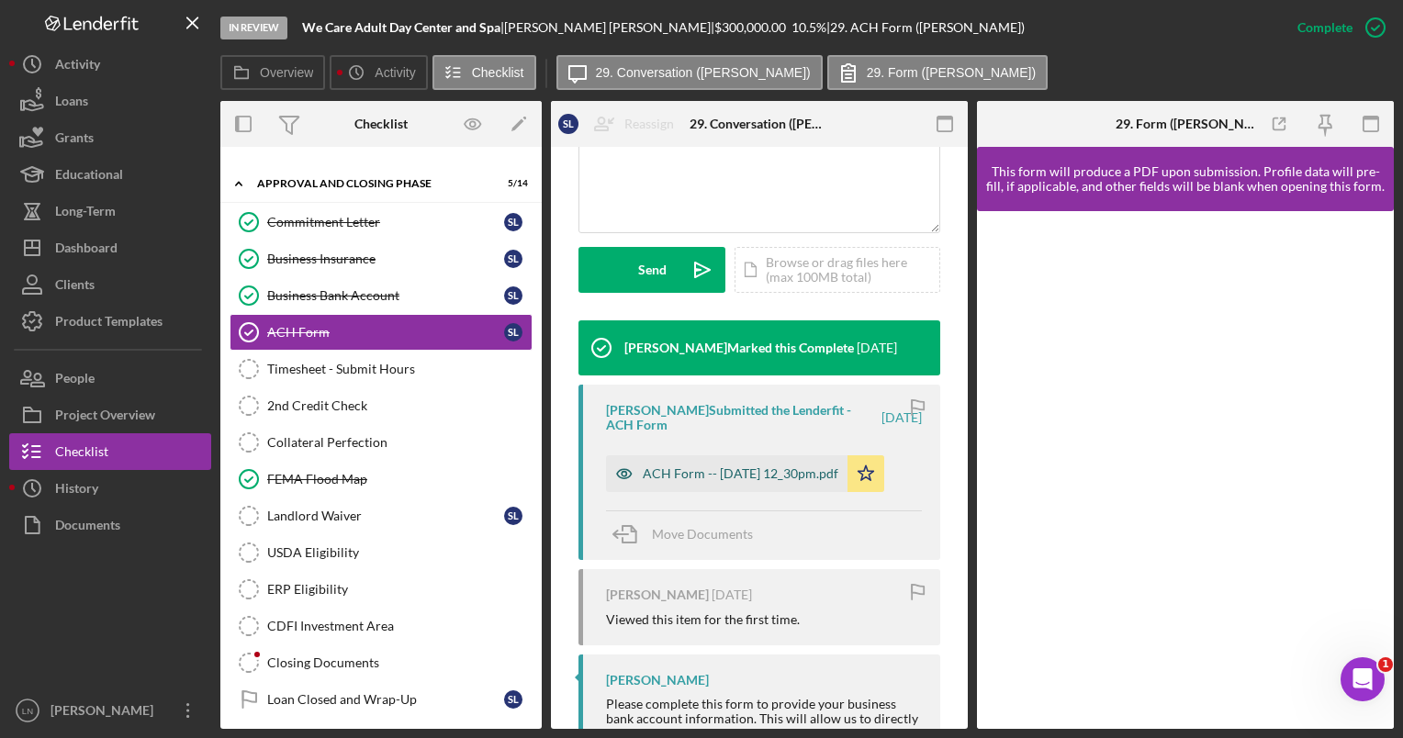
click at [769, 478] on div "ACH Form -- [DATE] 12_30pm.pdf" at bounding box center [741, 473] width 196 height 15
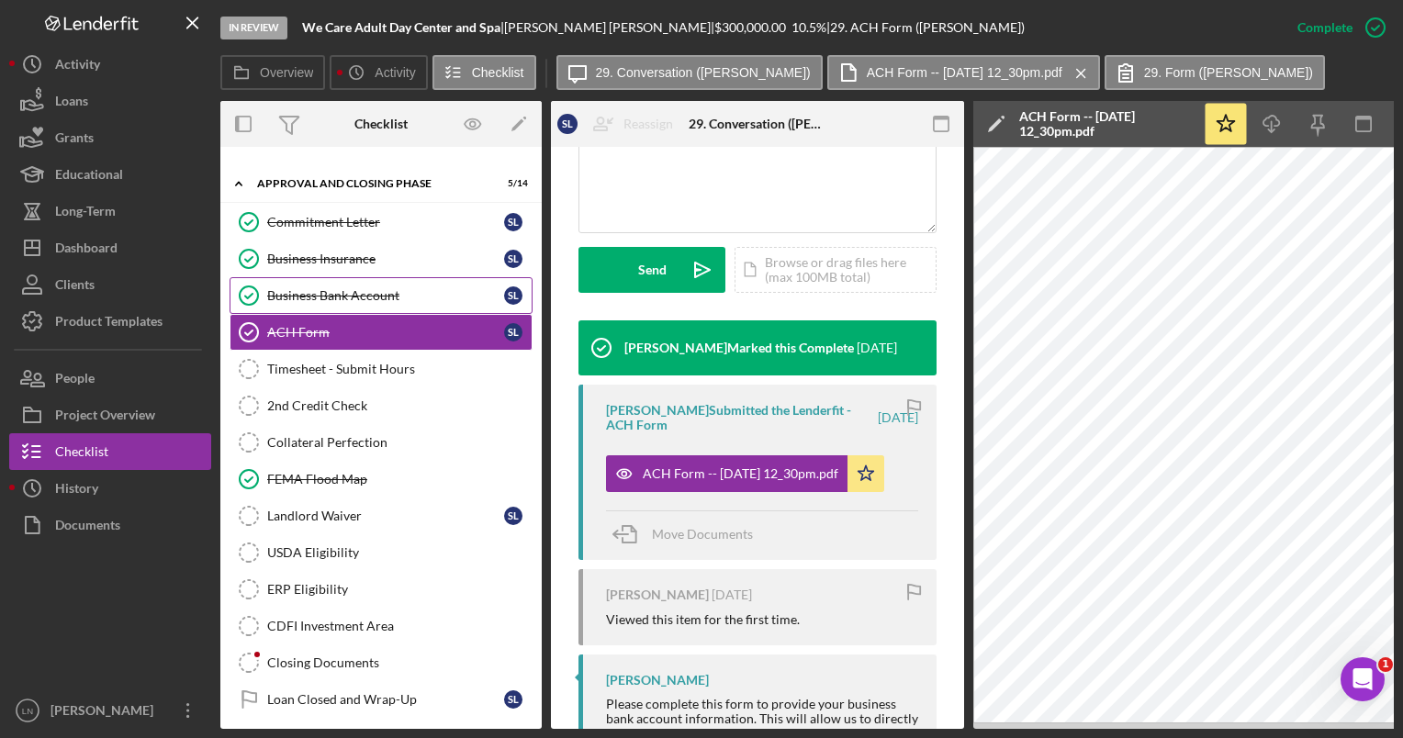
click at [327, 283] on link "Business Bank Account Business Bank Account S L" at bounding box center [381, 295] width 303 height 37
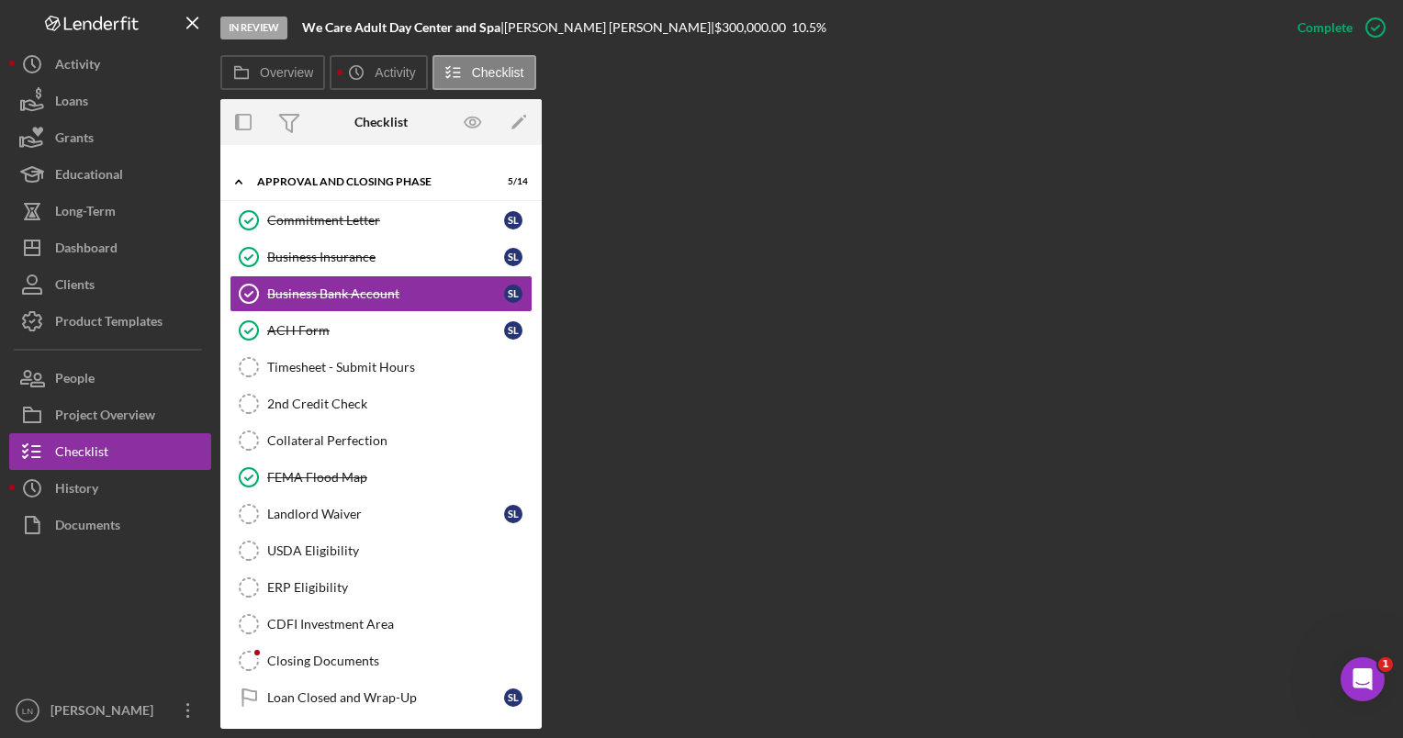
scroll to position [154, 0]
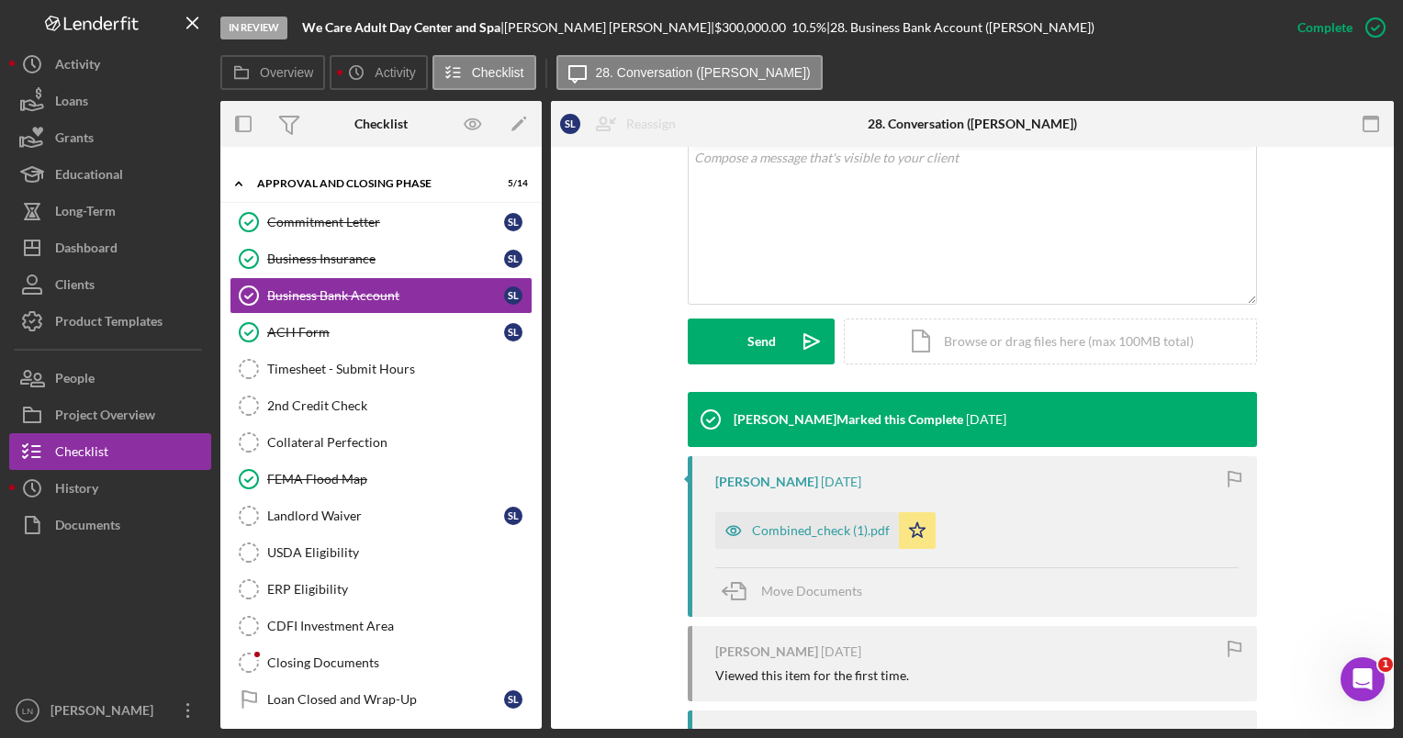
click at [827, 524] on div "Combined_check (1).pdf" at bounding box center [821, 530] width 138 height 15
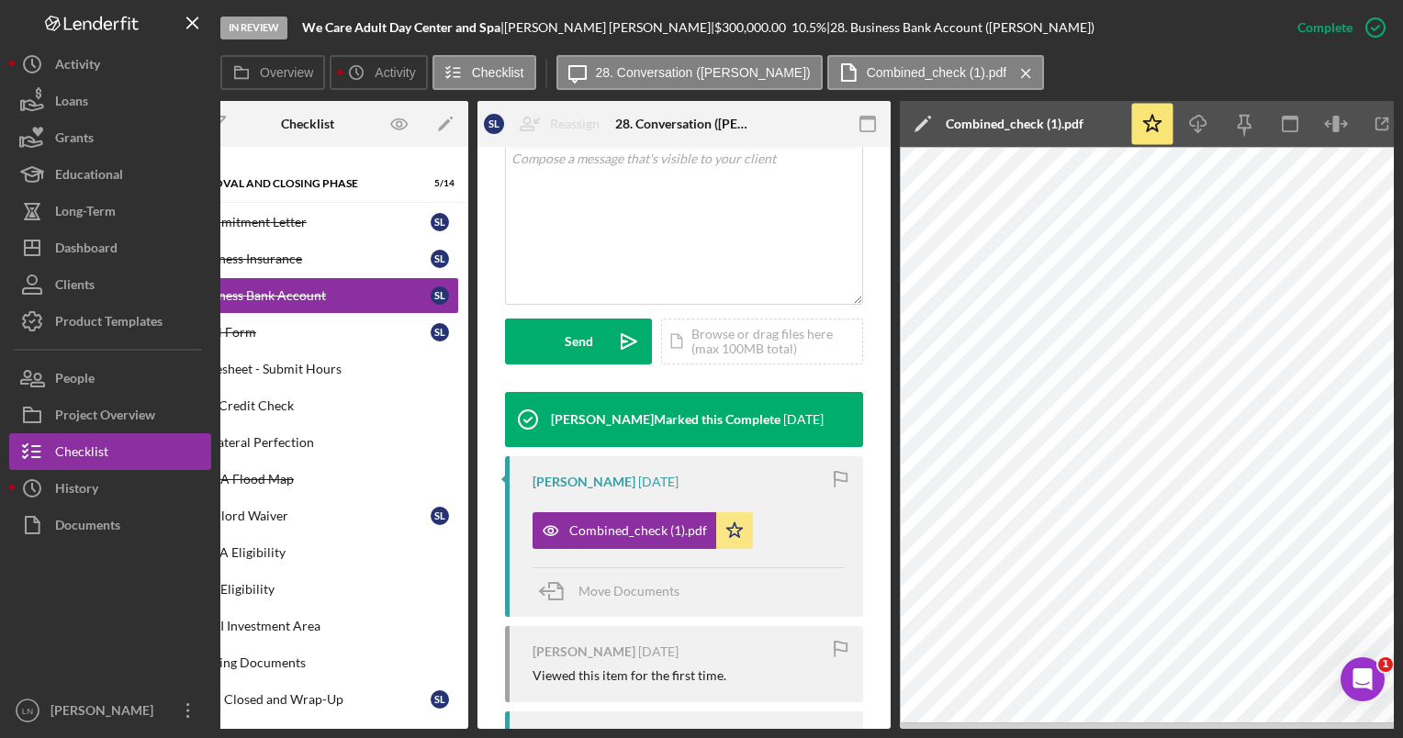
scroll to position [0, 107]
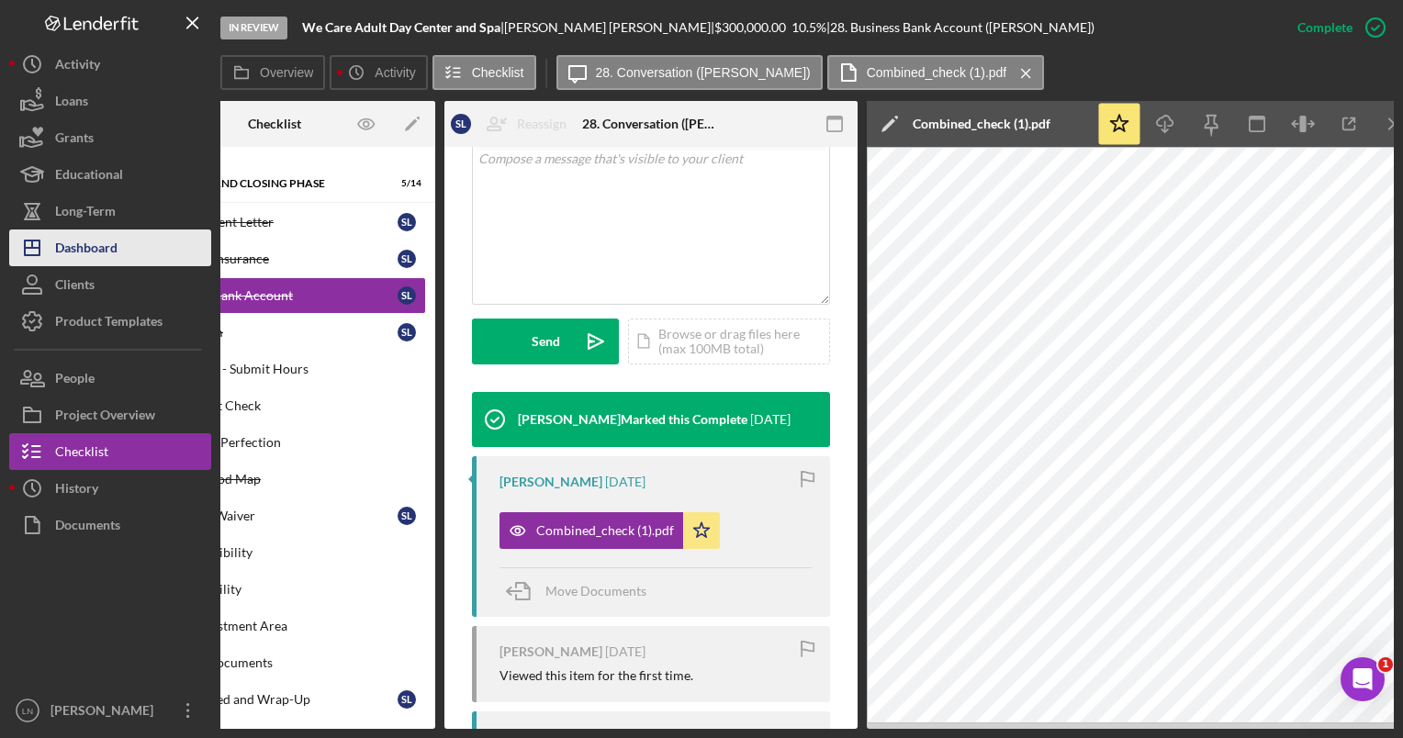
click at [101, 258] on div "Dashboard" at bounding box center [86, 250] width 62 height 41
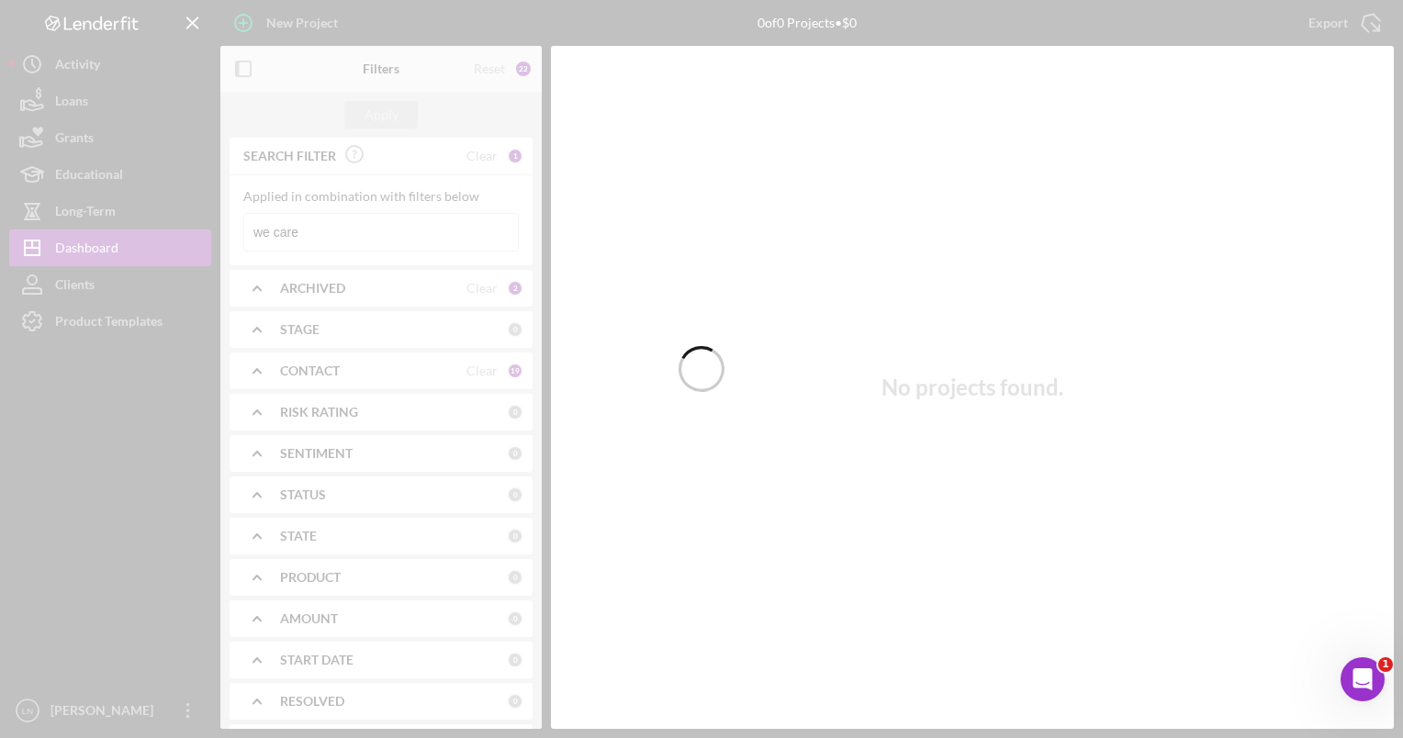
click at [325, 238] on div at bounding box center [701, 369] width 1403 height 738
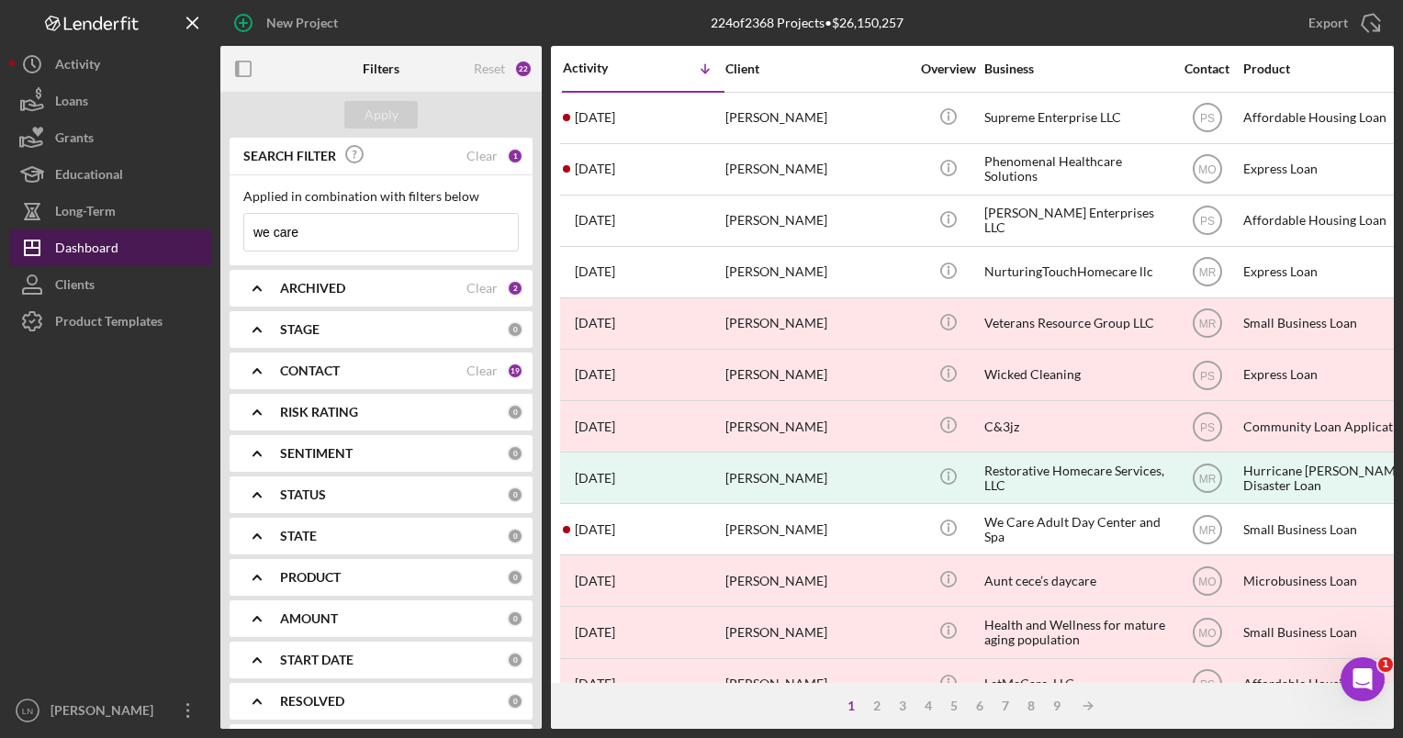
drag, startPoint x: 323, startPoint y: 230, endPoint x: 152, endPoint y: 245, distance: 171.4
click at [152, 245] on div "New Project 224 of 2368 Projects • $26,150,257 we care Export Icon/Export Filte…" at bounding box center [701, 364] width 1385 height 729
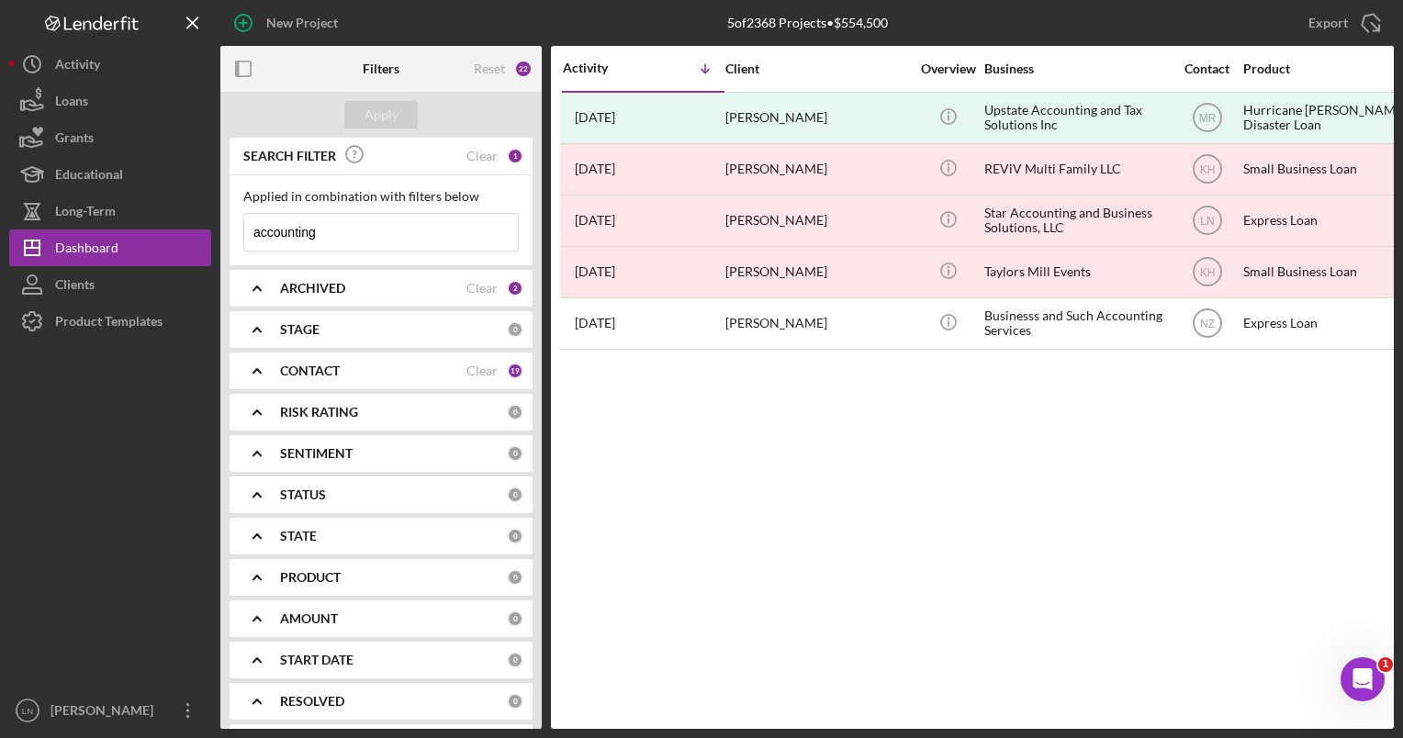
type input "accounting"
